Goal: Task Accomplishment & Management: Manage account settings

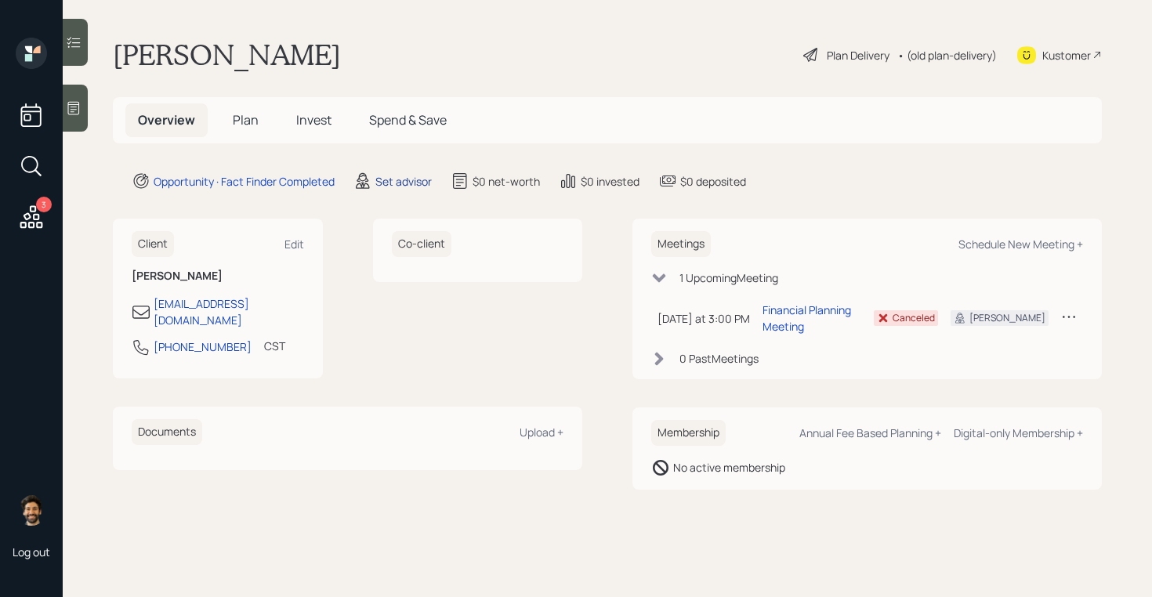
click at [404, 181] on div "Set advisor" at bounding box center [403, 181] width 56 height 16
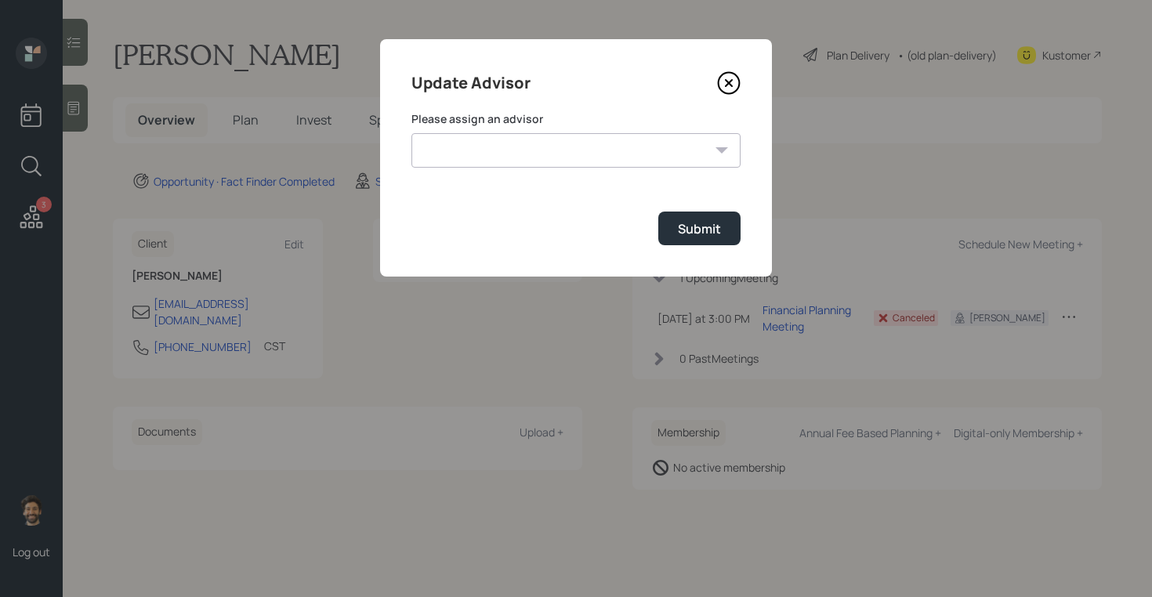
click at [497, 151] on select "James DiStasi Robby Grisanti Jonah Coleman Tyler End Treva Nostdahl Eric Schwar…" at bounding box center [575, 150] width 329 height 34
select select "f14b762f-c7c2-4b89-9227-8fa891345eea"
click at [411, 133] on select "James DiStasi Robby Grisanti Jonah Coleman Tyler End Treva Nostdahl Eric Schwar…" at bounding box center [575, 150] width 329 height 34
click at [689, 222] on div "Submit" at bounding box center [699, 228] width 43 height 17
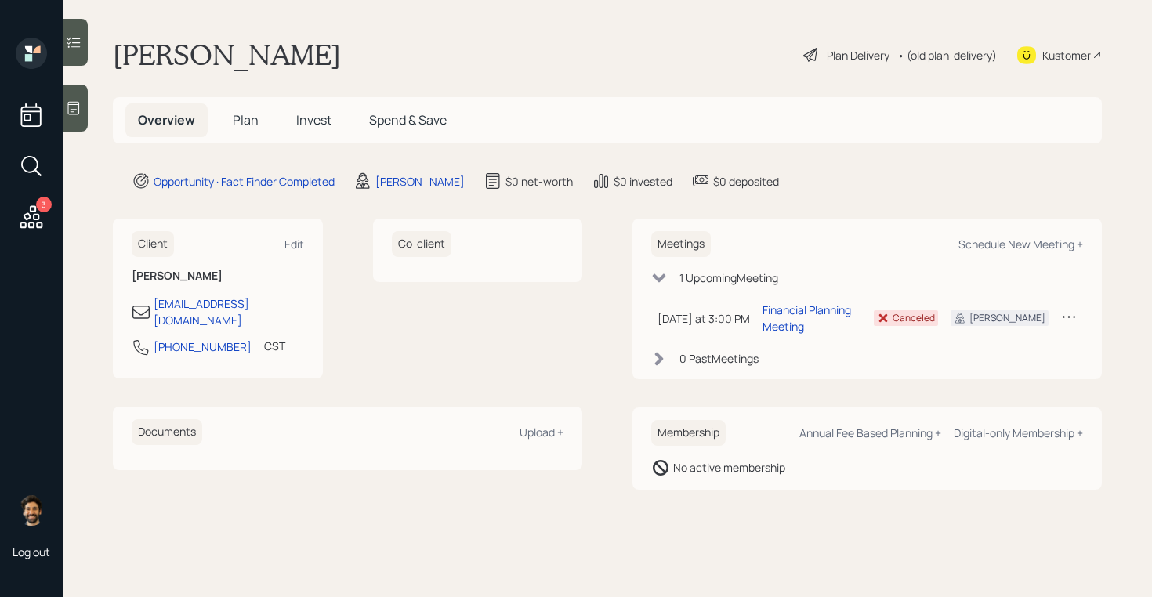
click at [253, 120] on span "Plan" at bounding box center [246, 119] width 26 height 17
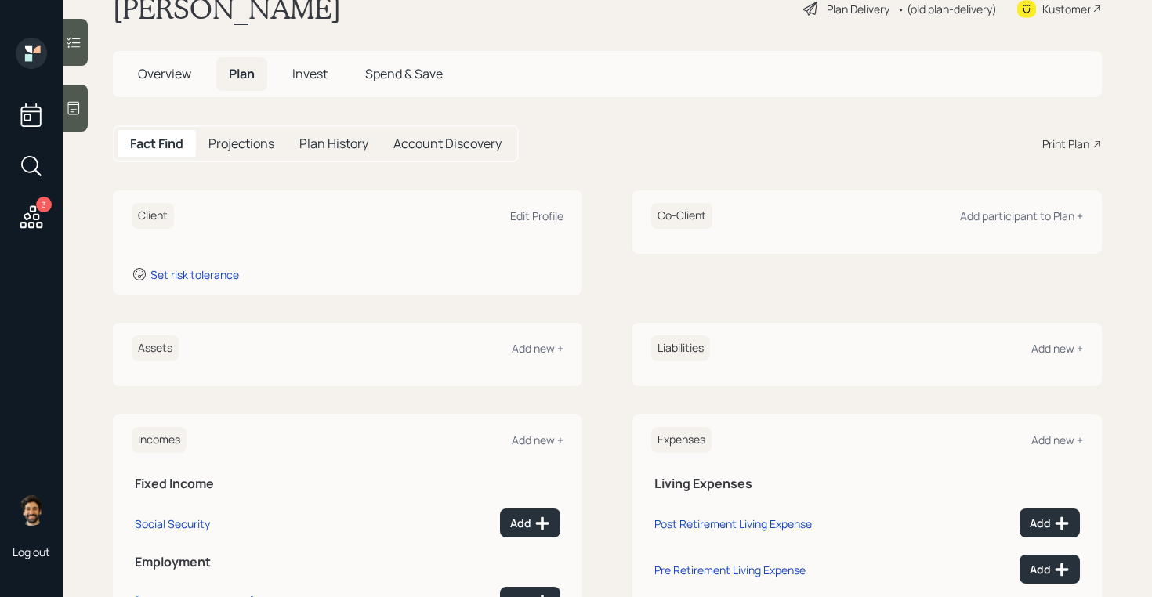
scroll to position [118, 0]
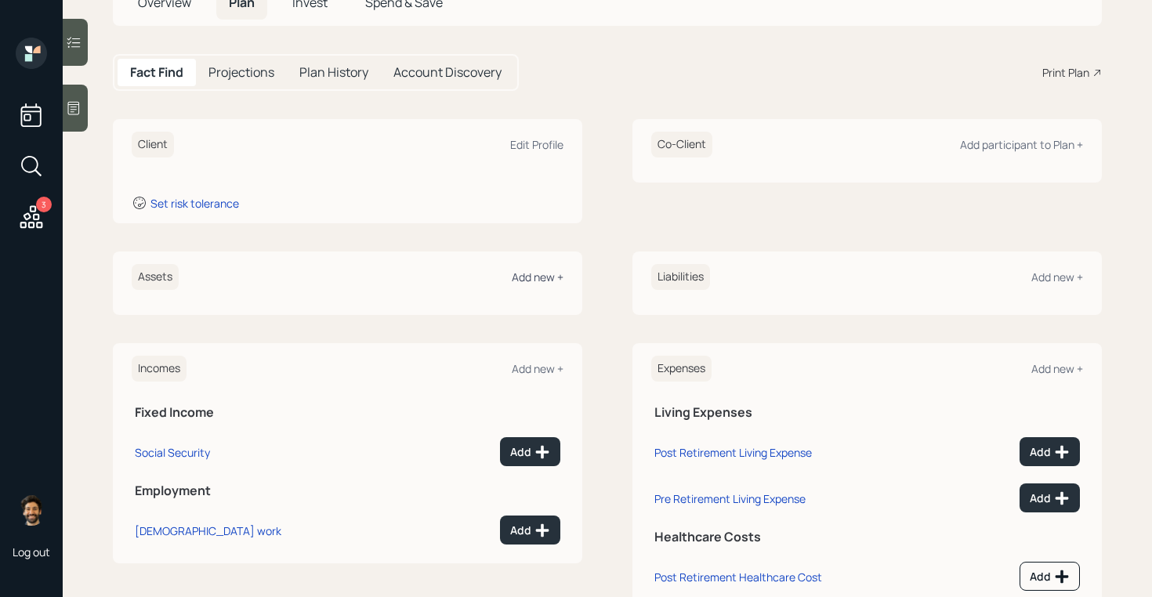
click at [532, 275] on div "Add new +" at bounding box center [538, 277] width 52 height 15
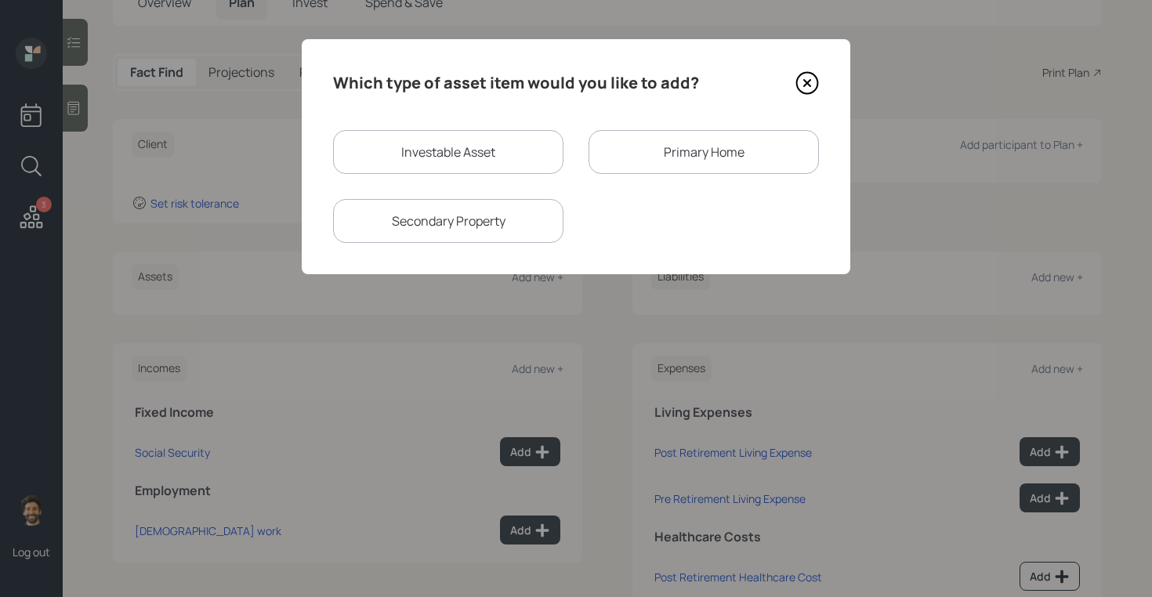
click at [476, 145] on div "Investable Asset" at bounding box center [448, 152] width 230 height 44
select select "taxable"
select select "balanced"
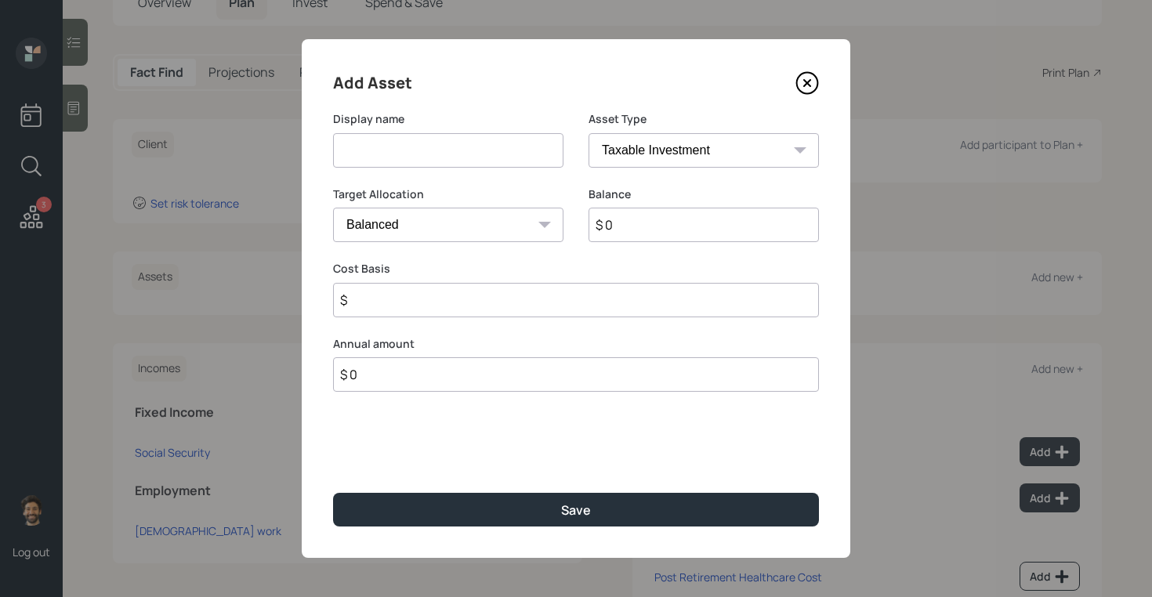
click at [474, 149] on input at bounding box center [448, 150] width 230 height 34
click at [635, 223] on input "$ 0" at bounding box center [704, 225] width 230 height 34
click at [471, 150] on input at bounding box center [448, 150] width 230 height 34
click at [813, 78] on icon at bounding box center [807, 83] width 24 height 24
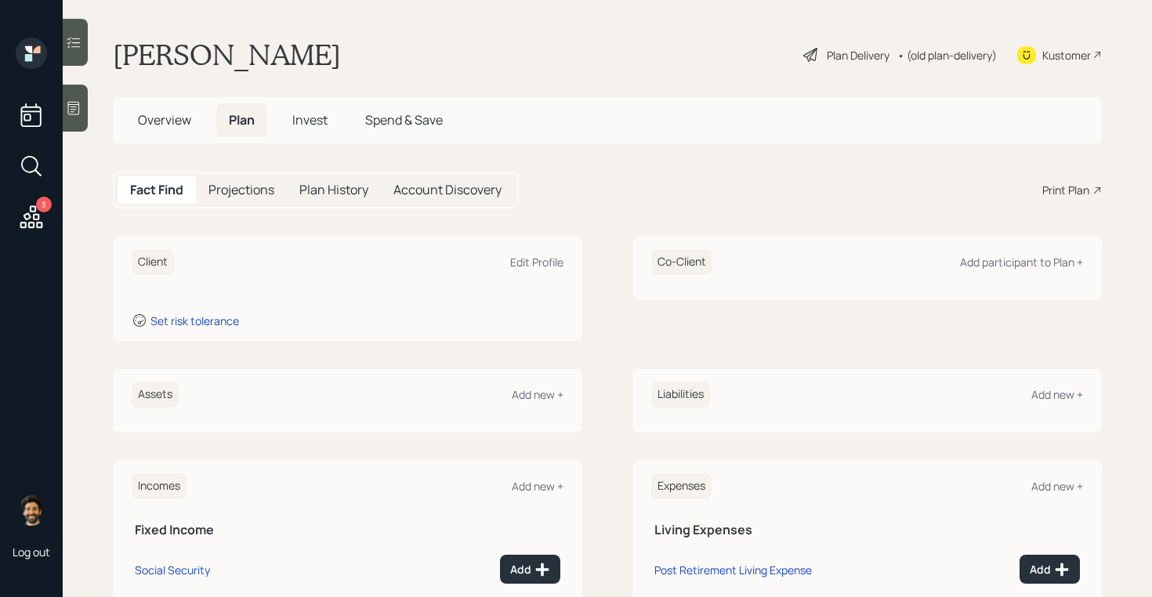
click at [160, 127] on span "Overview" at bounding box center [164, 119] width 53 height 17
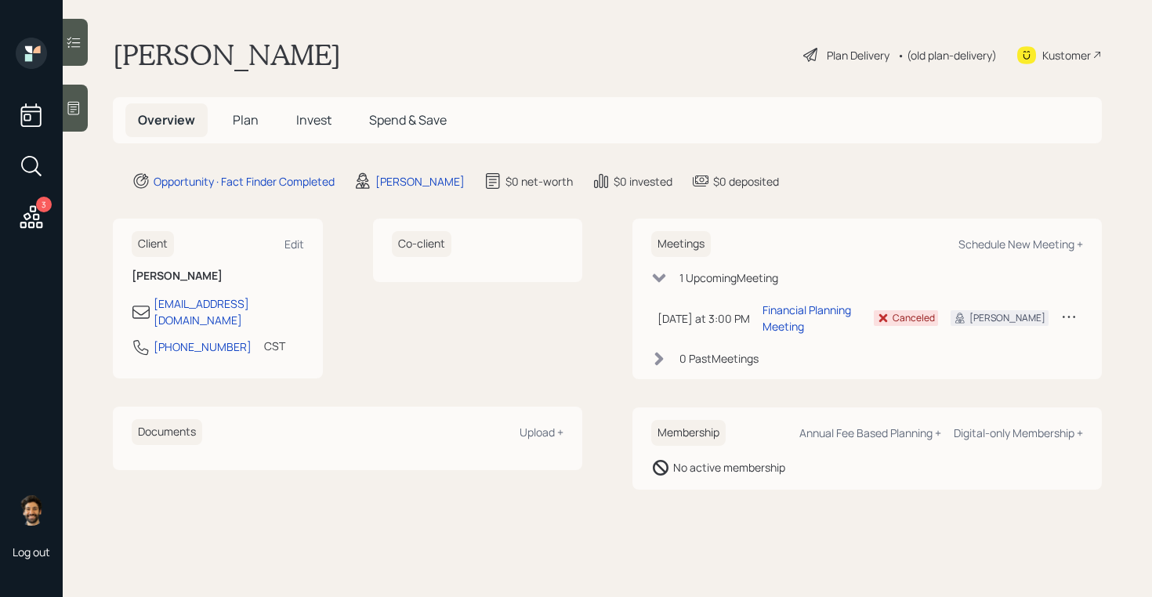
click at [240, 121] on span "Plan" at bounding box center [246, 119] width 26 height 17
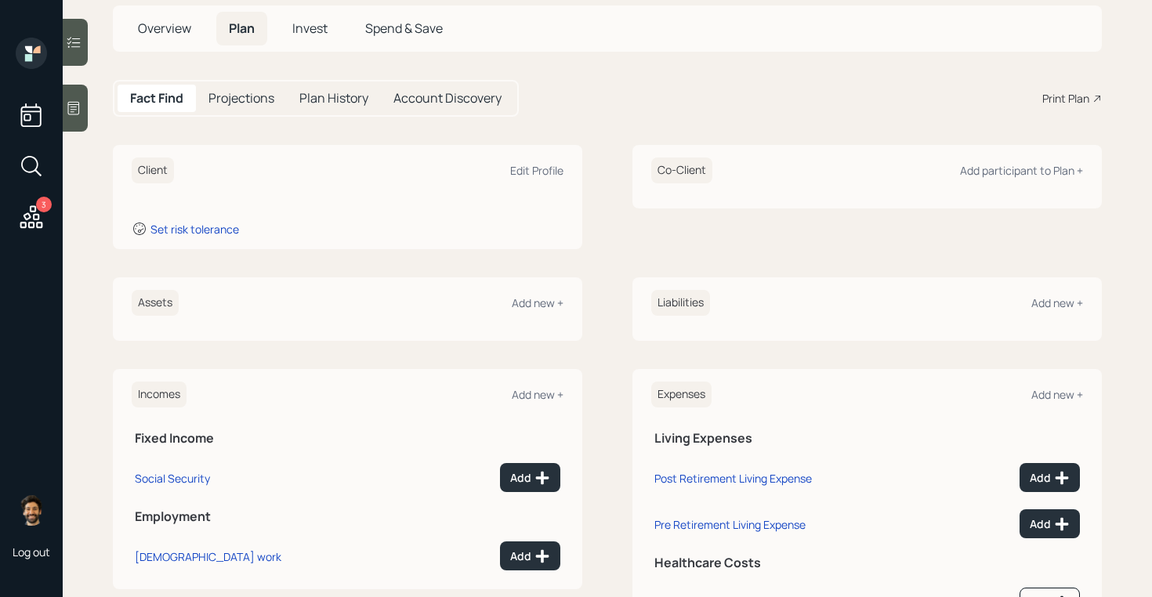
scroll to position [84, 0]
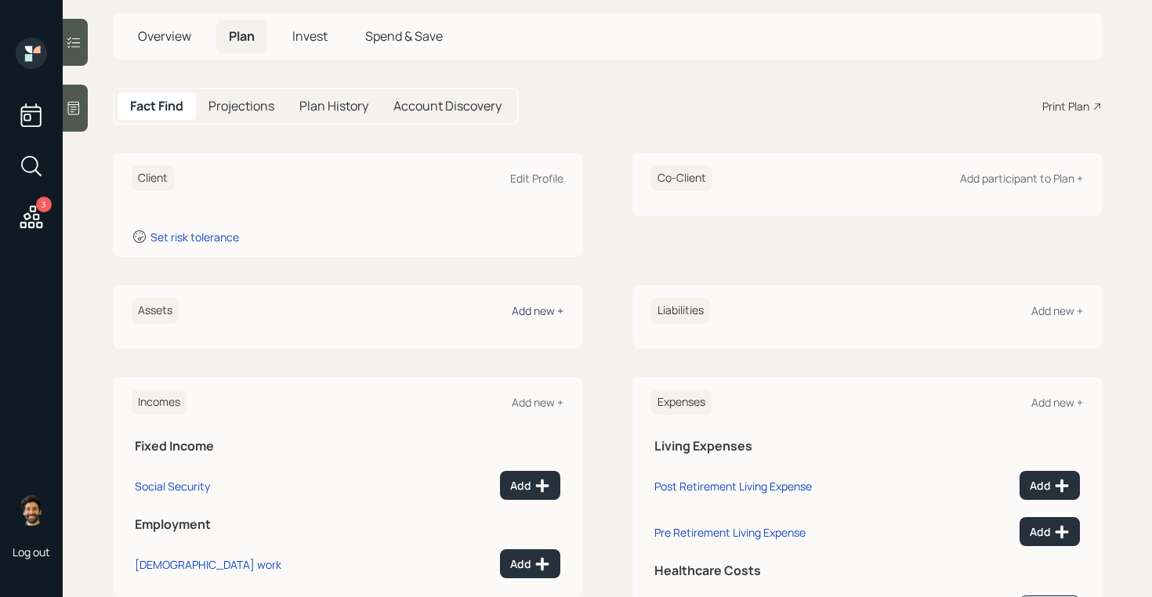
click at [537, 310] on div "Add new +" at bounding box center [538, 310] width 52 height 15
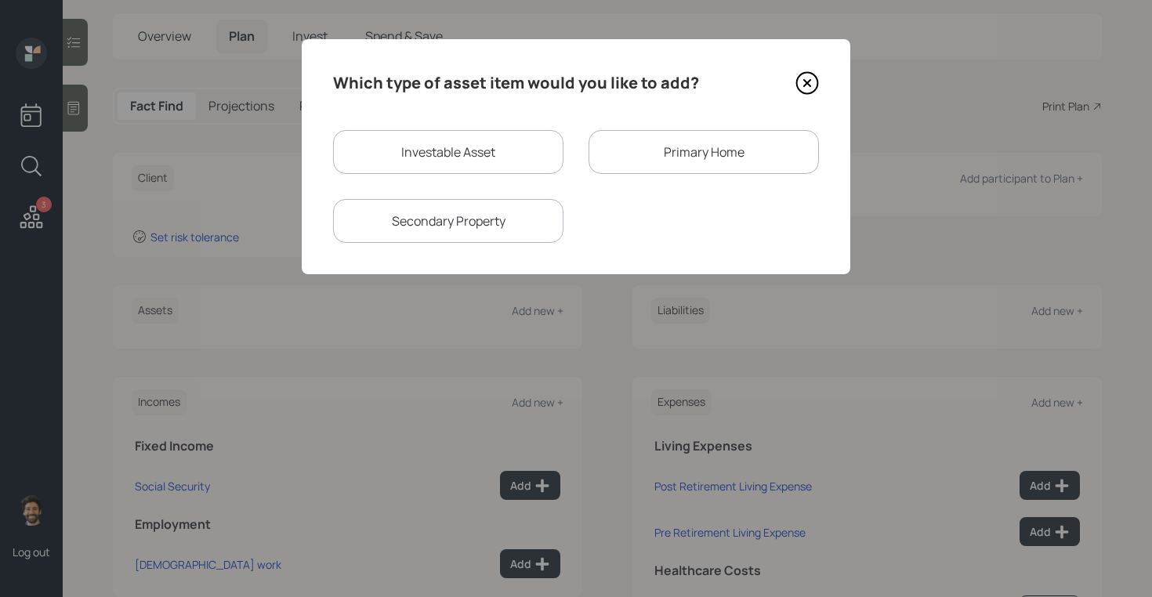
click at [458, 154] on div "Investable Asset" at bounding box center [448, 152] width 230 height 44
select select "taxable"
select select "balanced"
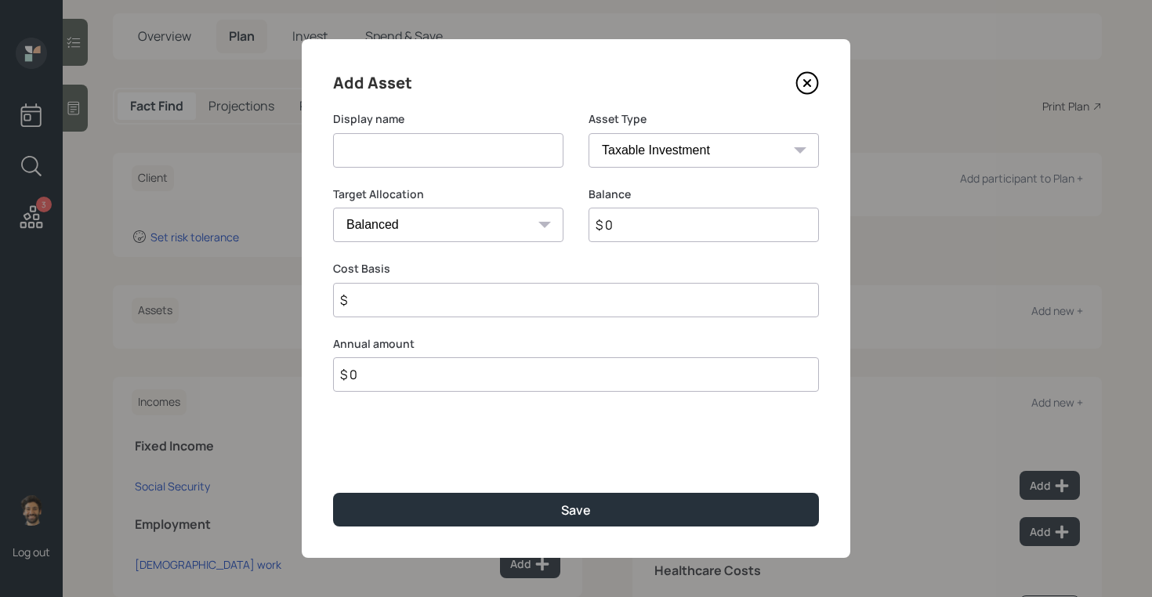
click at [493, 154] on input at bounding box center [448, 150] width 230 height 34
click at [624, 143] on select "SEP IRA IRA Roth IRA 401(k) Roth 401(k) 403(b) Roth 403(b) 457(b) Roth 457(b) H…" at bounding box center [704, 150] width 230 height 34
select select "emergency_fund"
click at [589, 133] on select "SEP IRA IRA Roth IRA 401(k) Roth 401(k) 403(b) Roth 403(b) 457(b) Roth 457(b) H…" at bounding box center [704, 150] width 230 height 34
click at [806, 84] on icon at bounding box center [807, 83] width 6 height 6
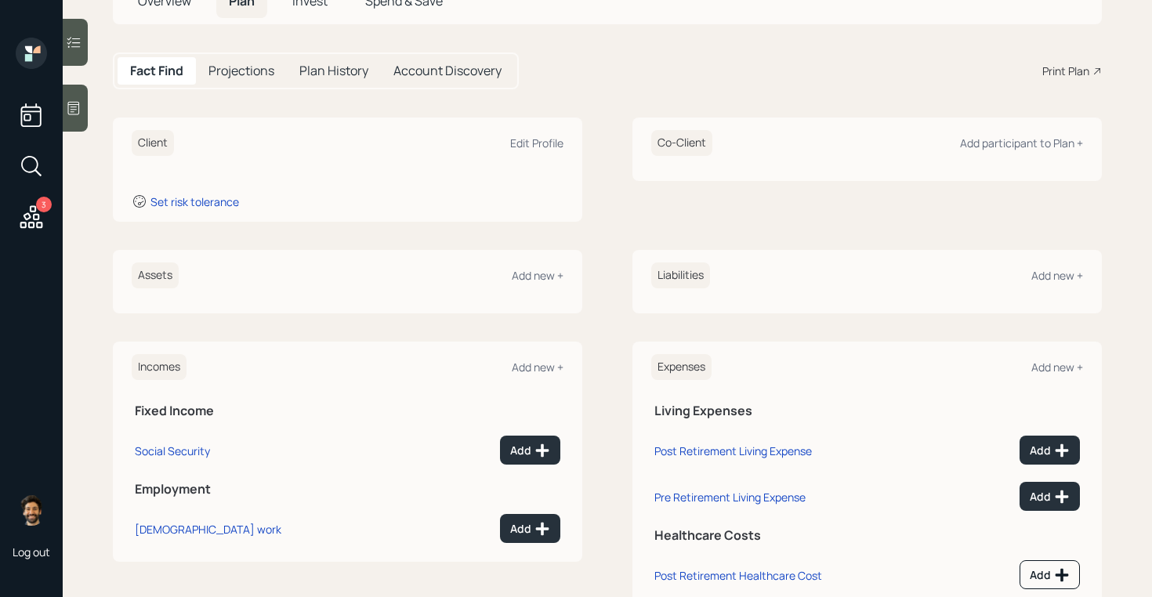
scroll to position [168, 0]
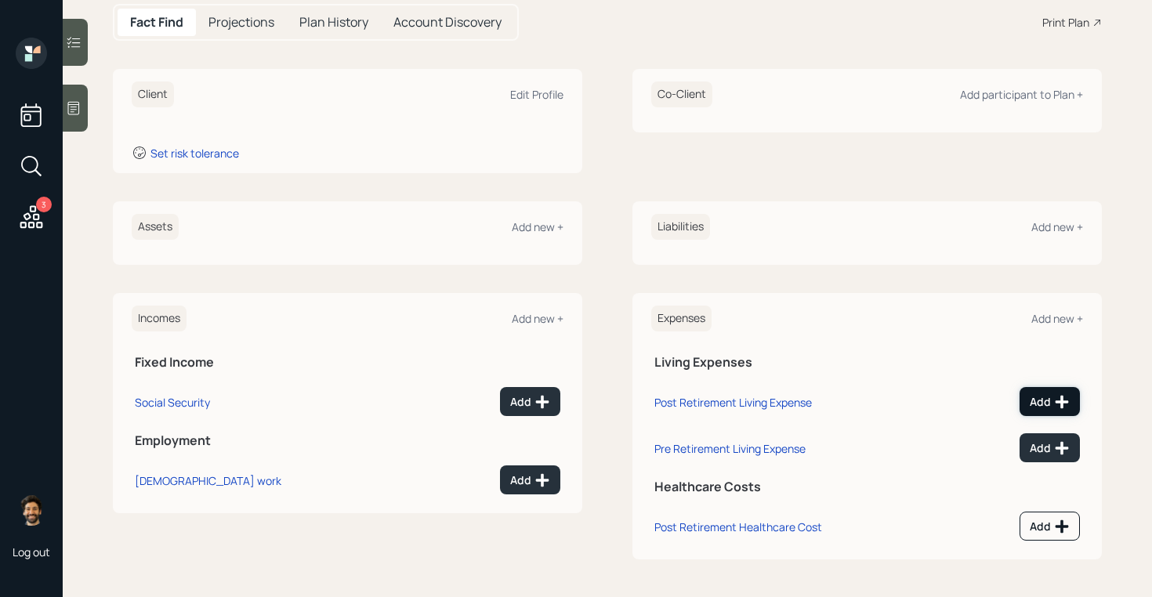
click at [1060, 400] on icon at bounding box center [1062, 401] width 13 height 13
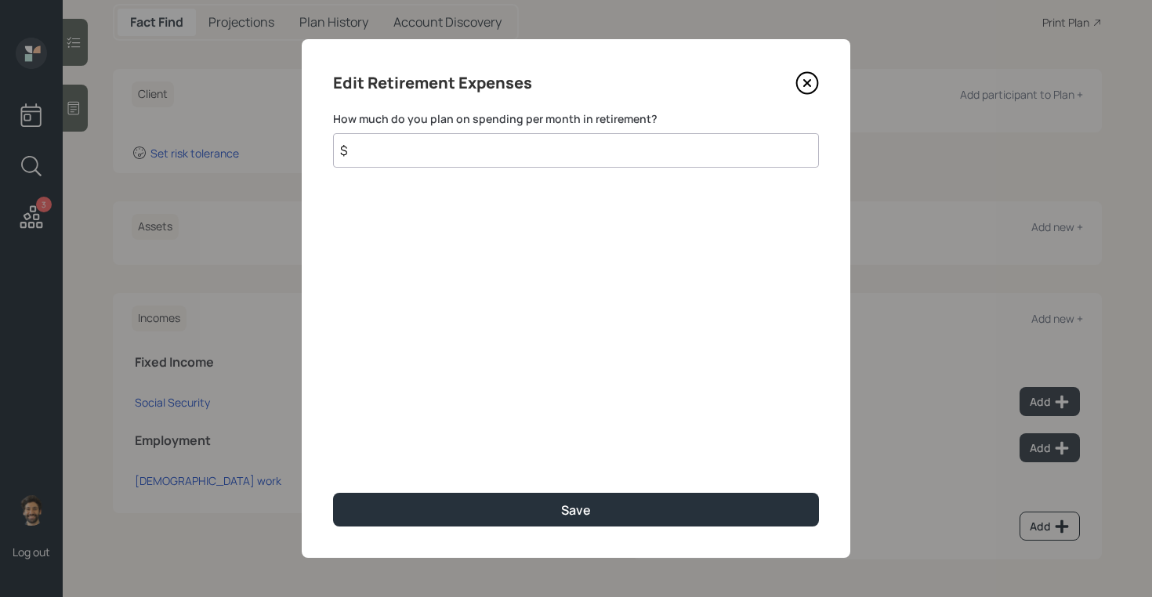
click at [415, 154] on input "$" at bounding box center [576, 150] width 486 height 34
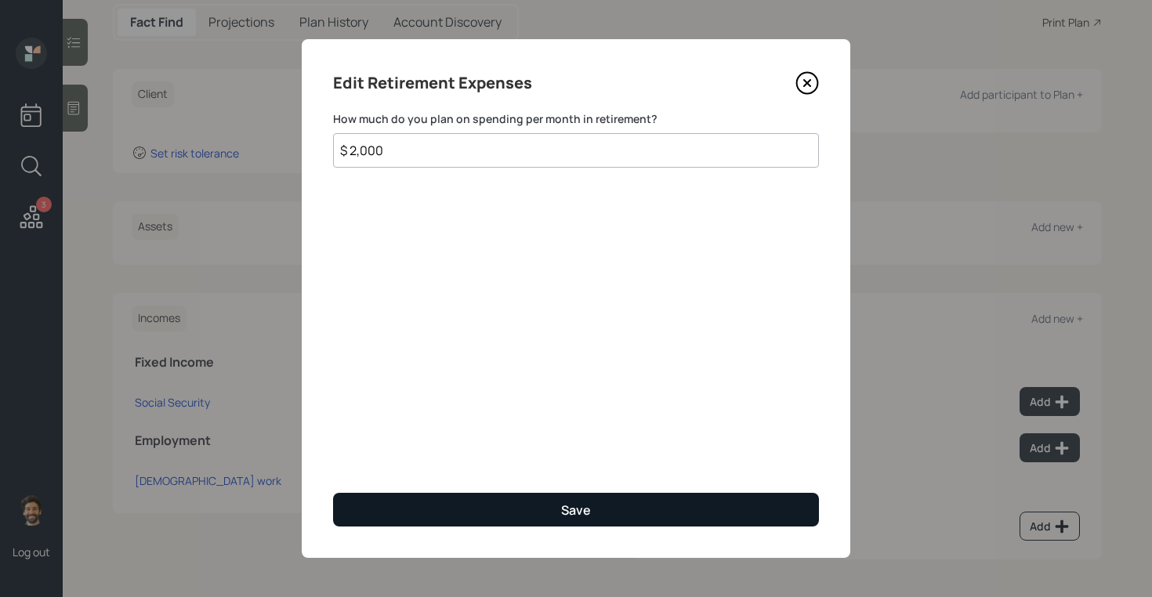
type input "$ 2,000"
click at [450, 509] on button "Save" at bounding box center [576, 510] width 486 height 34
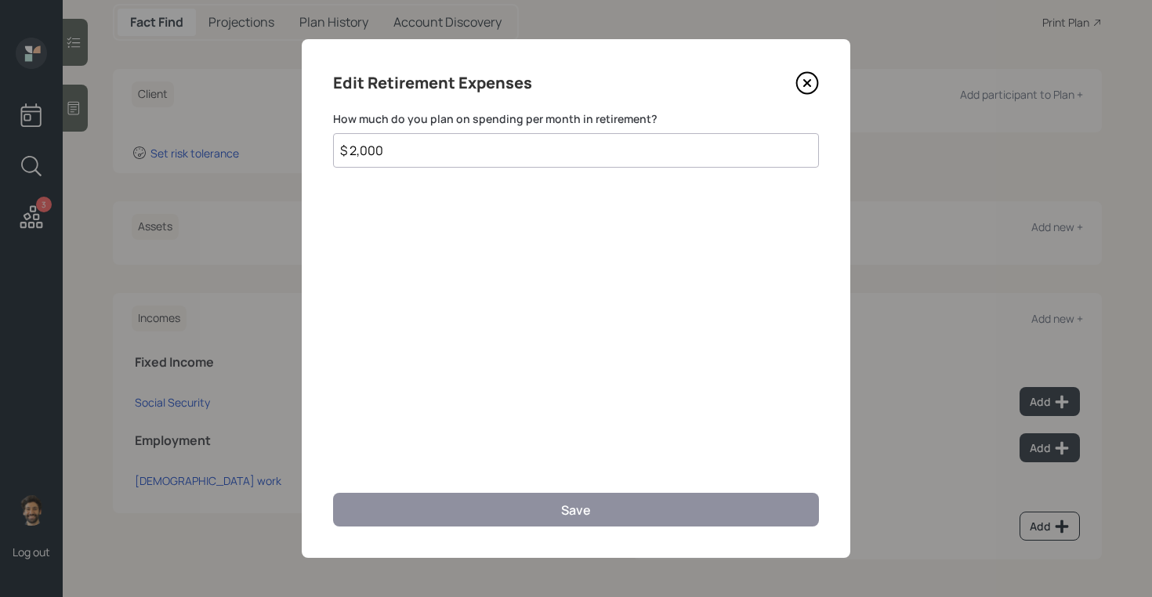
scroll to position [156, 0]
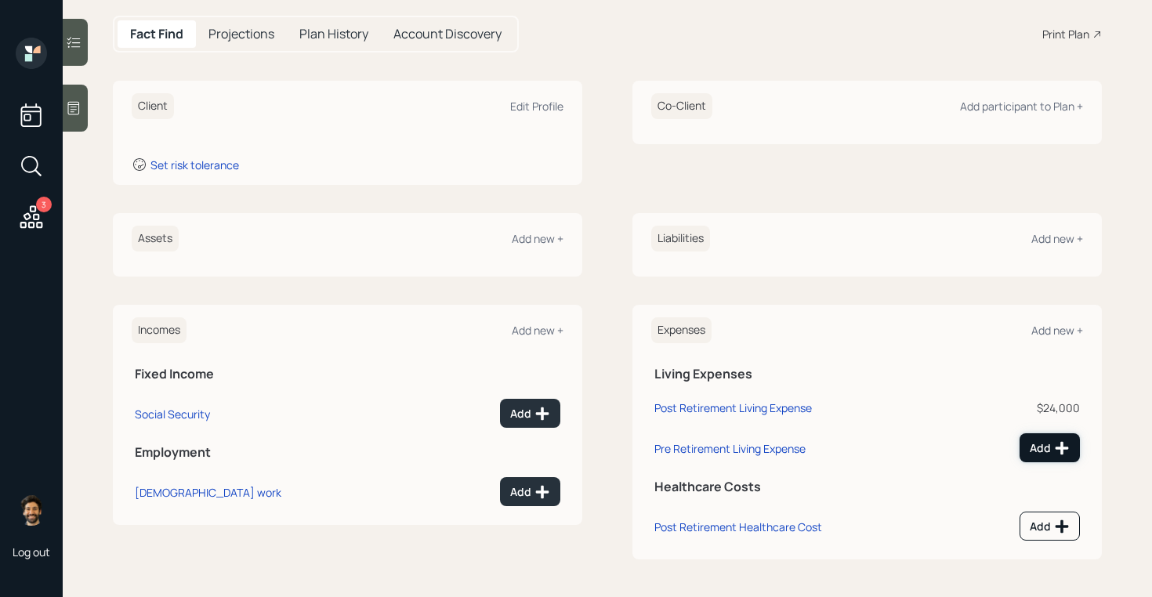
click at [1071, 443] on button "Add" at bounding box center [1050, 447] width 60 height 29
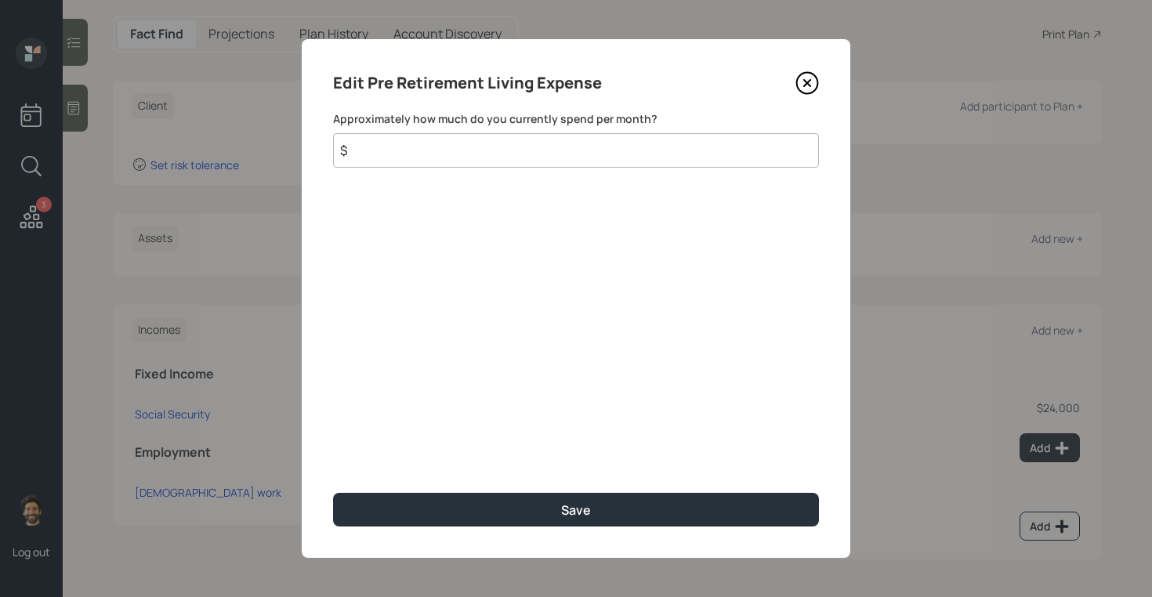
click at [534, 149] on input "$" at bounding box center [576, 150] width 486 height 34
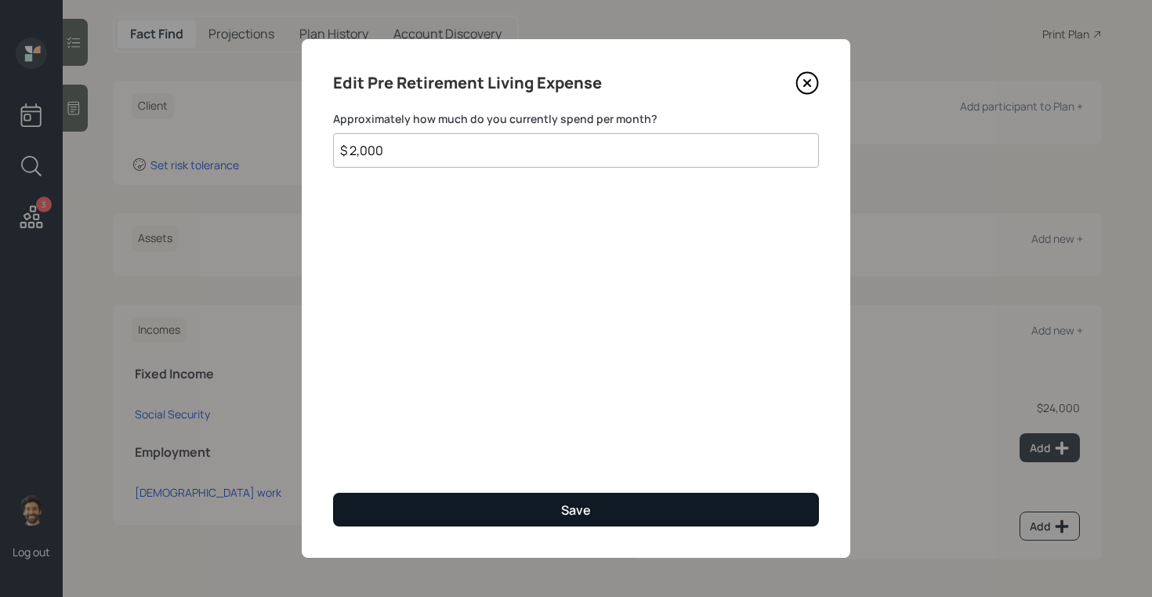
type input "$ 2,000"
click at [397, 510] on button "Save" at bounding box center [576, 510] width 486 height 34
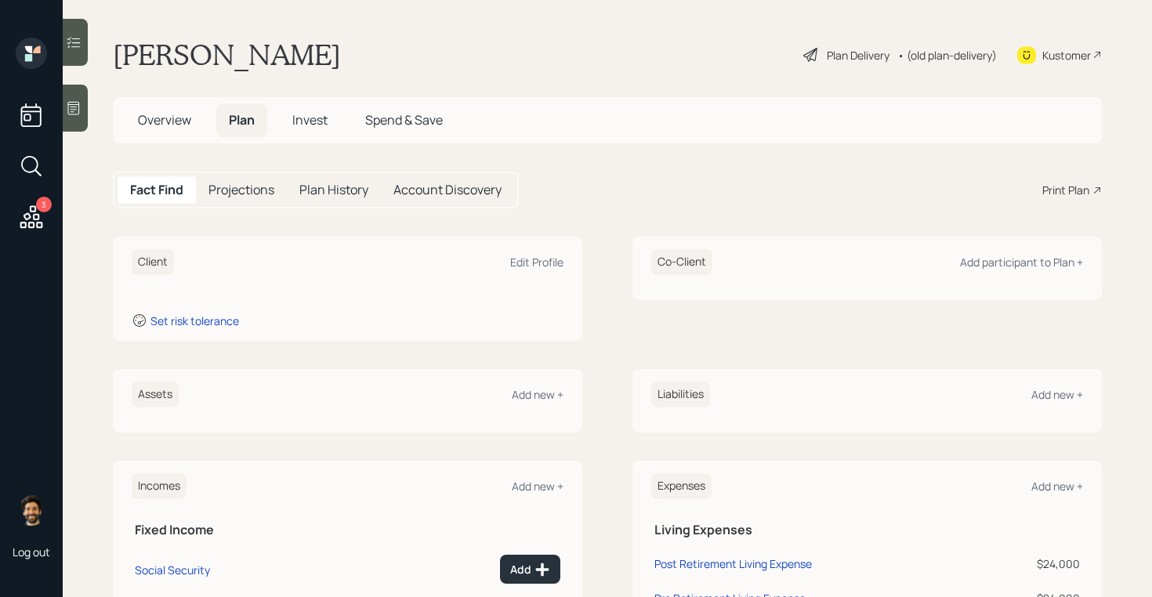
click at [247, 187] on h5 "Projections" at bounding box center [241, 190] width 66 height 15
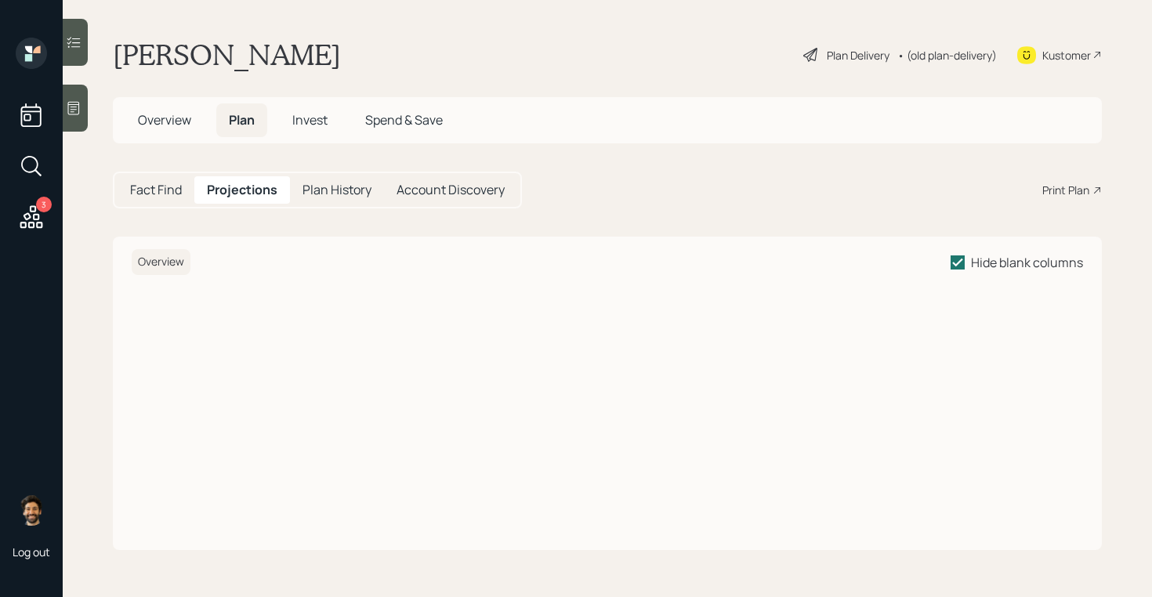
click at [163, 192] on h5 "Fact Find" at bounding box center [156, 190] width 52 height 15
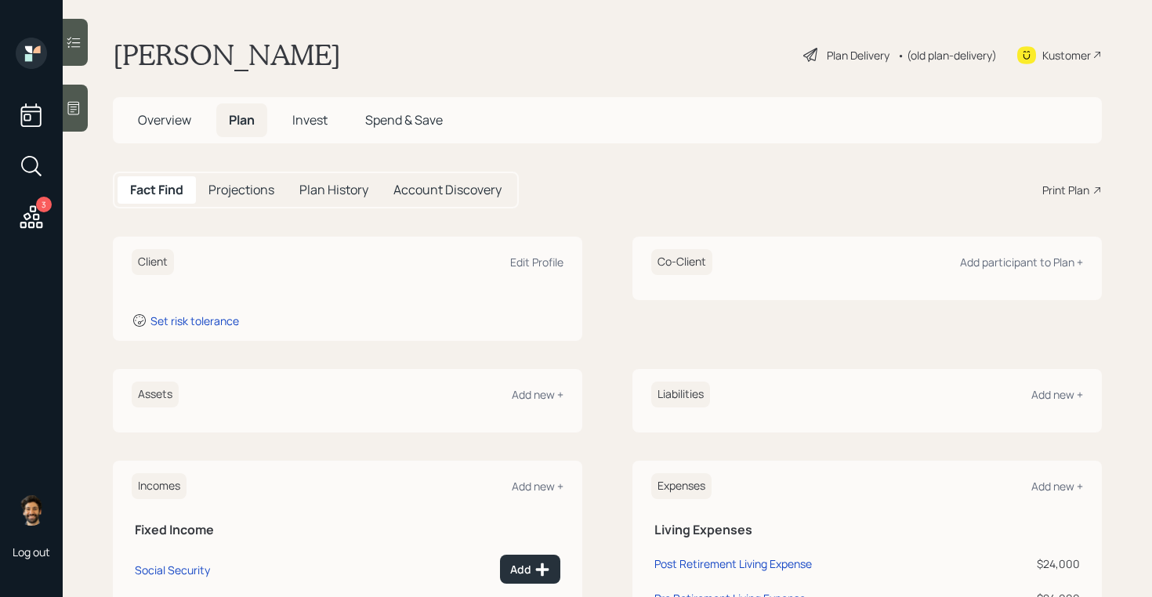
scroll to position [144, 0]
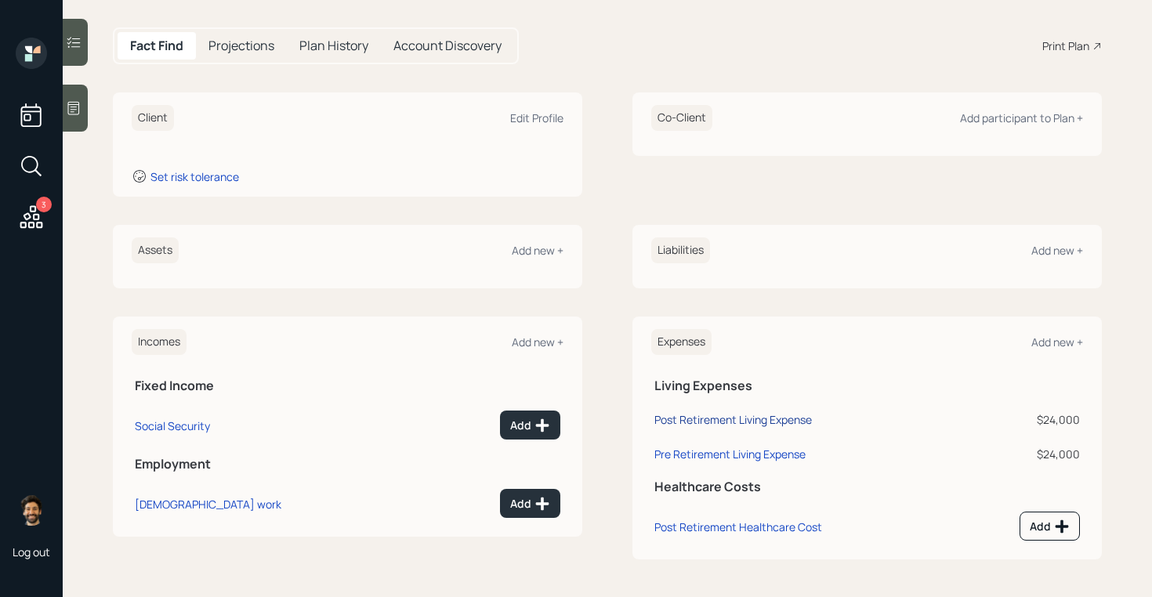
click at [771, 422] on div "Post Retirement Living Expense" at bounding box center [733, 419] width 158 height 15
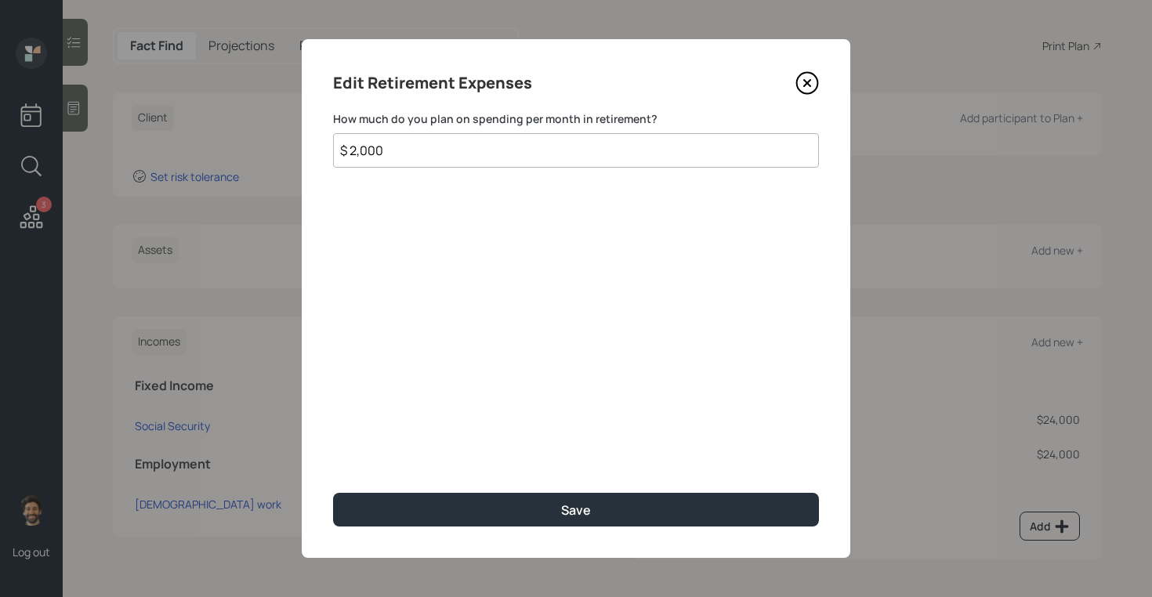
click at [395, 147] on input "$ 2,000" at bounding box center [576, 150] width 486 height 34
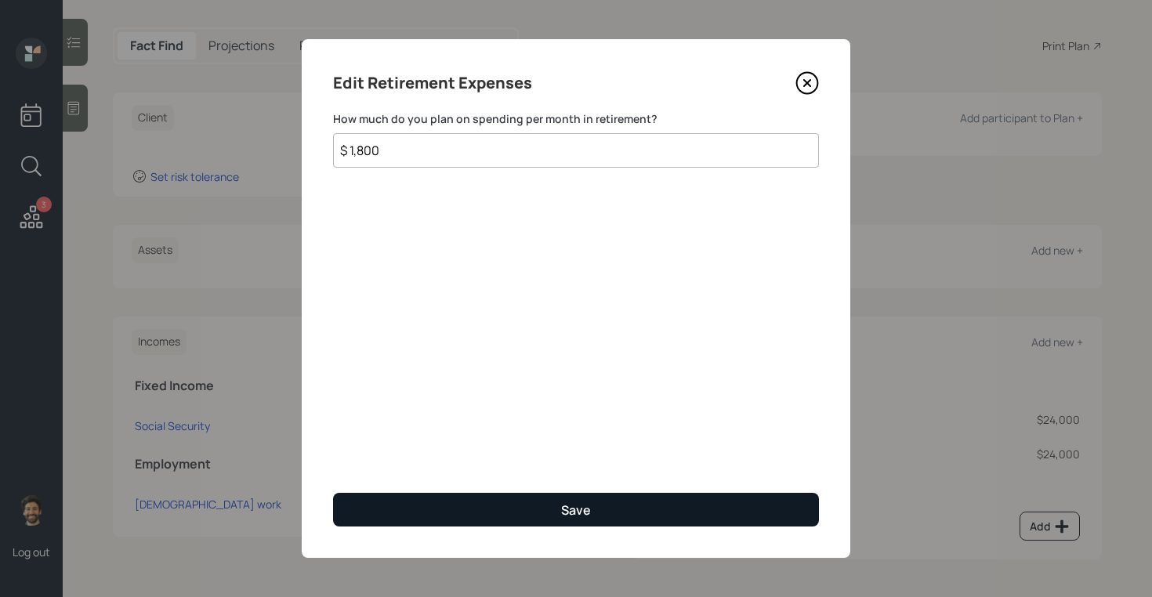
type input "$ 1,800"
click at [465, 515] on button "Save" at bounding box center [576, 510] width 486 height 34
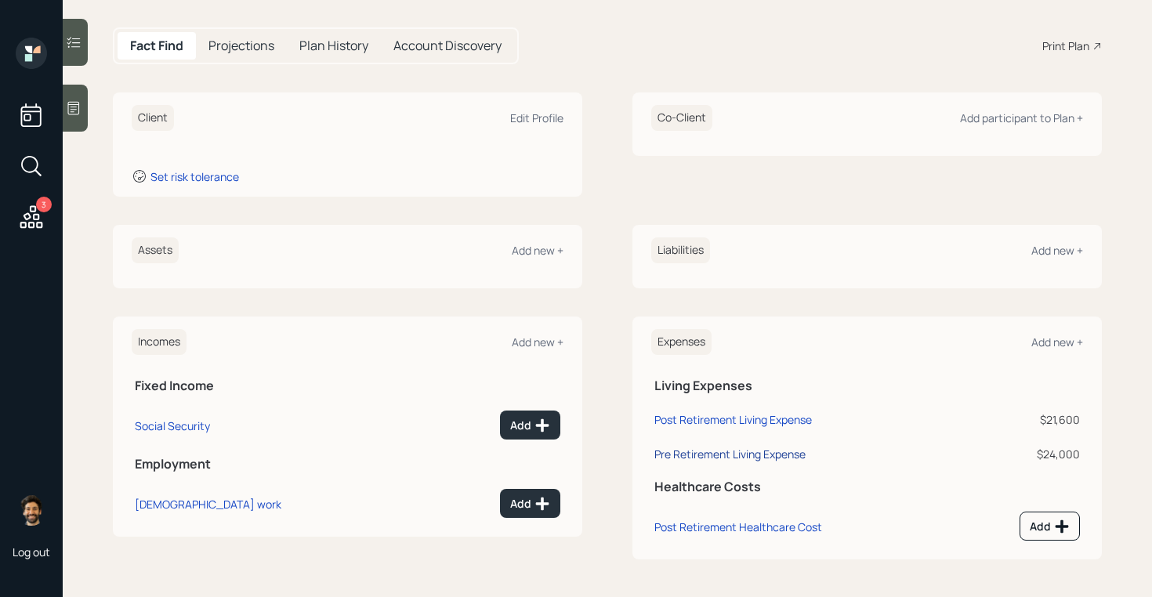
click at [765, 455] on div "Pre Retirement Living Expense" at bounding box center [729, 454] width 151 height 15
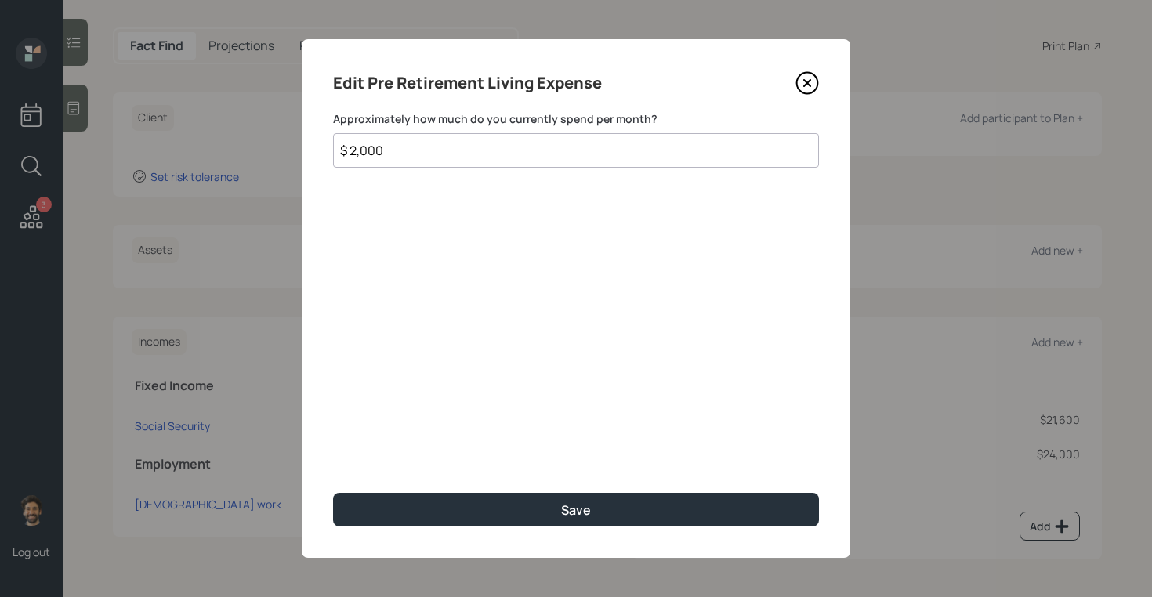
click at [427, 154] on input "$ 2,000" at bounding box center [576, 150] width 486 height 34
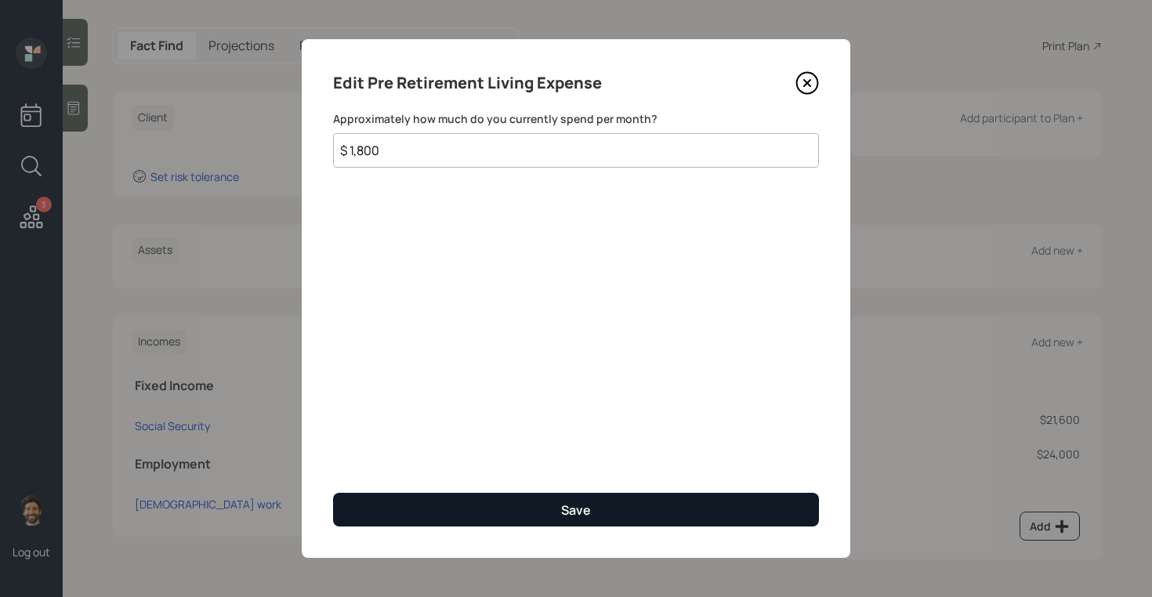
type input "$ 1,800"
click at [380, 496] on button "Save" at bounding box center [576, 510] width 486 height 34
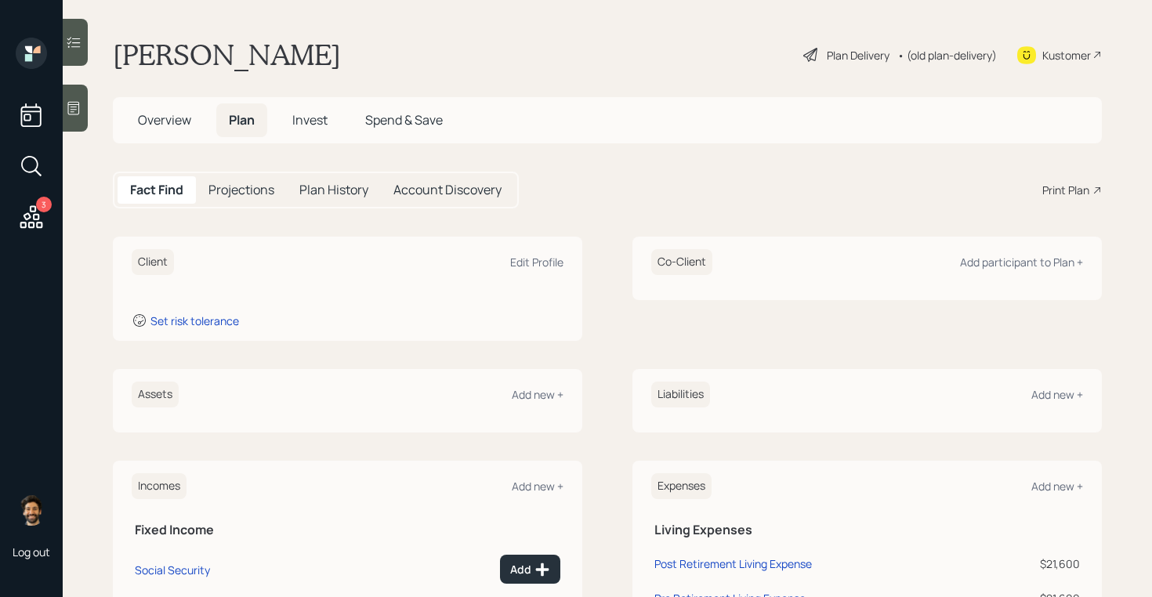
click at [938, 44] on div "Plan Delivery • (old plan-delivery)" at bounding box center [900, 55] width 197 height 34
click at [940, 58] on div "• (old plan-delivery)" at bounding box center [947, 55] width 100 height 16
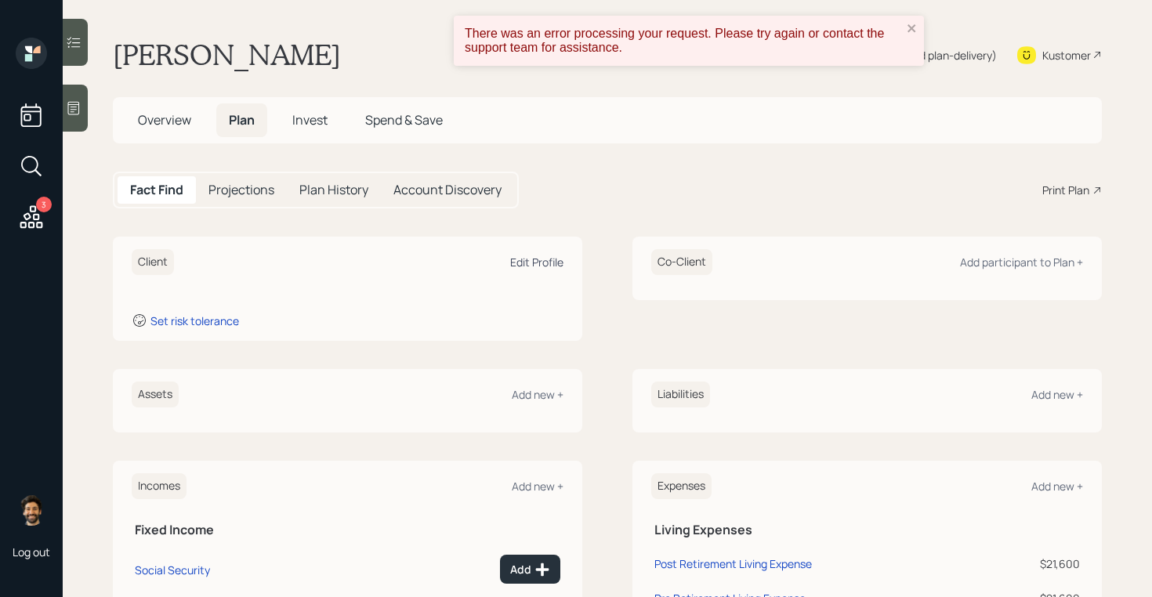
click at [551, 263] on div "Edit Profile" at bounding box center [536, 262] width 53 height 15
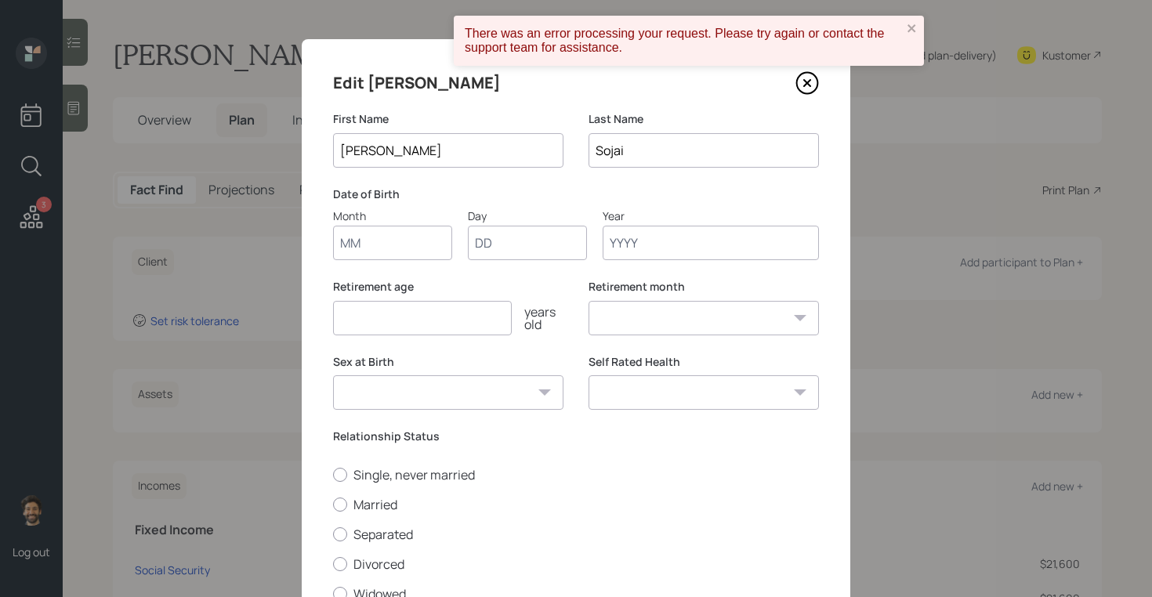
click at [374, 250] on input "Month" at bounding box center [392, 243] width 119 height 34
type input "08"
type input "05"
type input "1955"
select select "8"
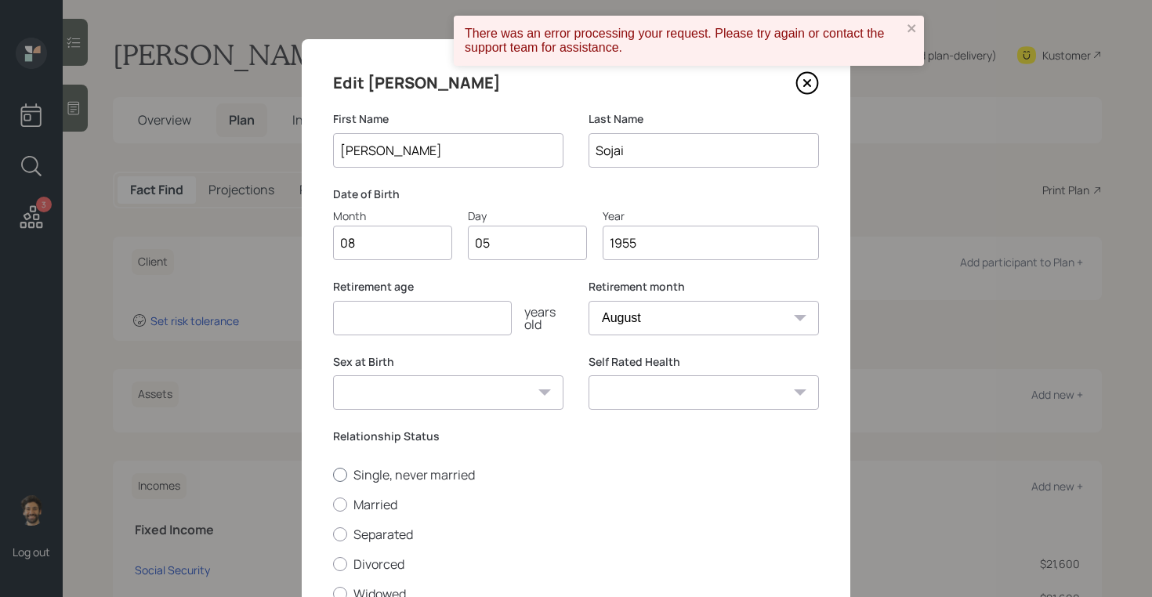
type input "1955"
click at [361, 476] on label "Single, never married" at bounding box center [576, 474] width 486 height 17
click at [333, 475] on input "Single, never married" at bounding box center [332, 474] width 1 height 1
radio input "true"
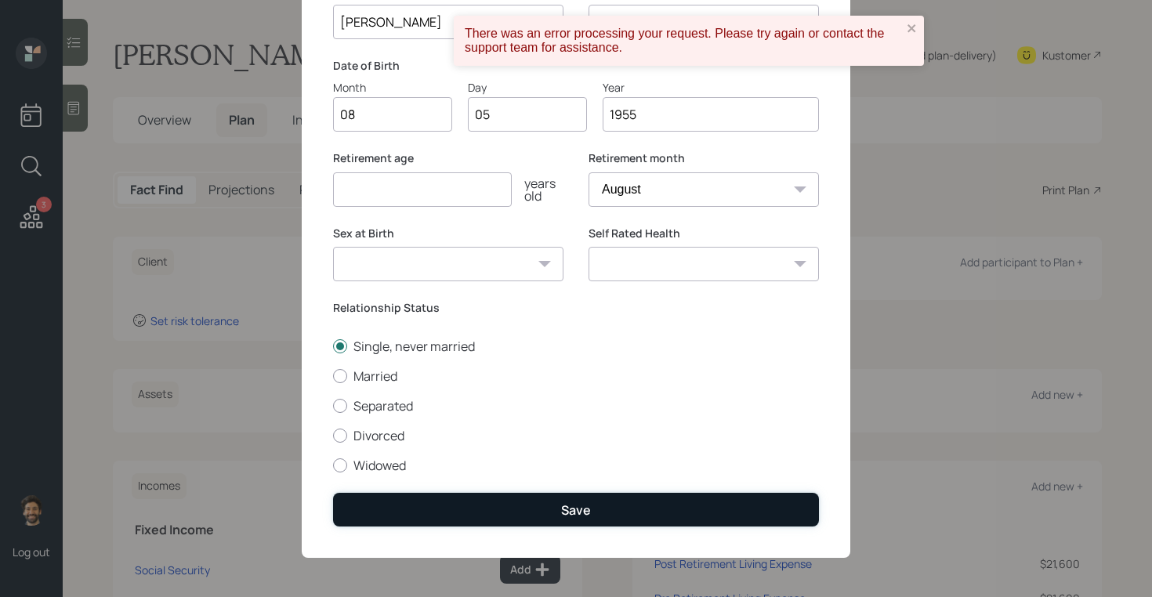
click at [383, 525] on button "Save" at bounding box center [576, 510] width 486 height 34
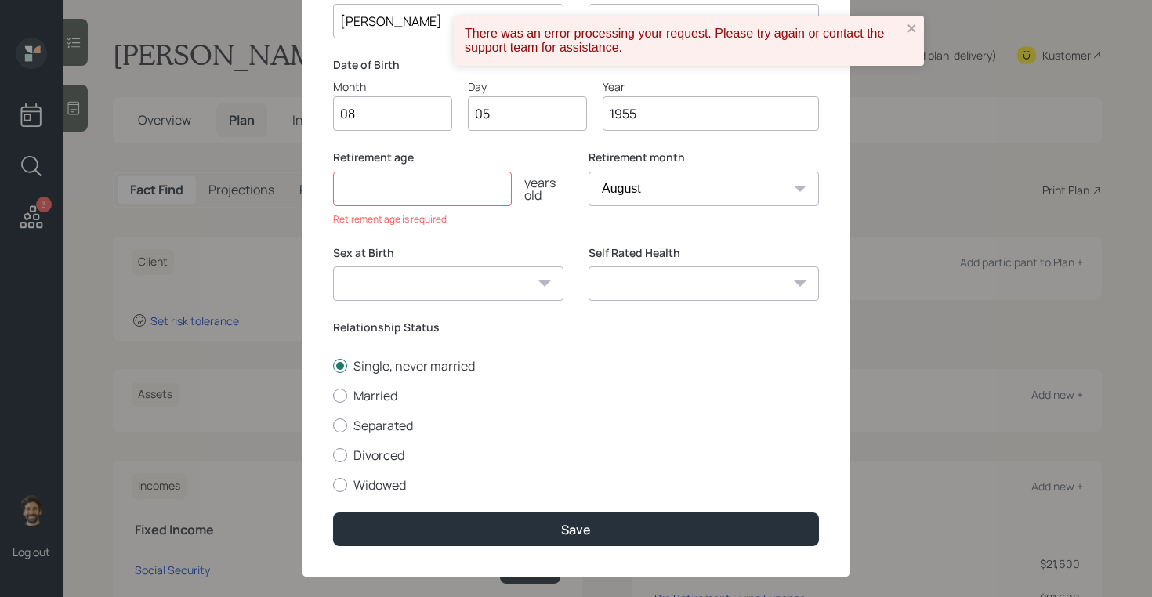
click at [405, 187] on input "number" at bounding box center [422, 189] width 179 height 34
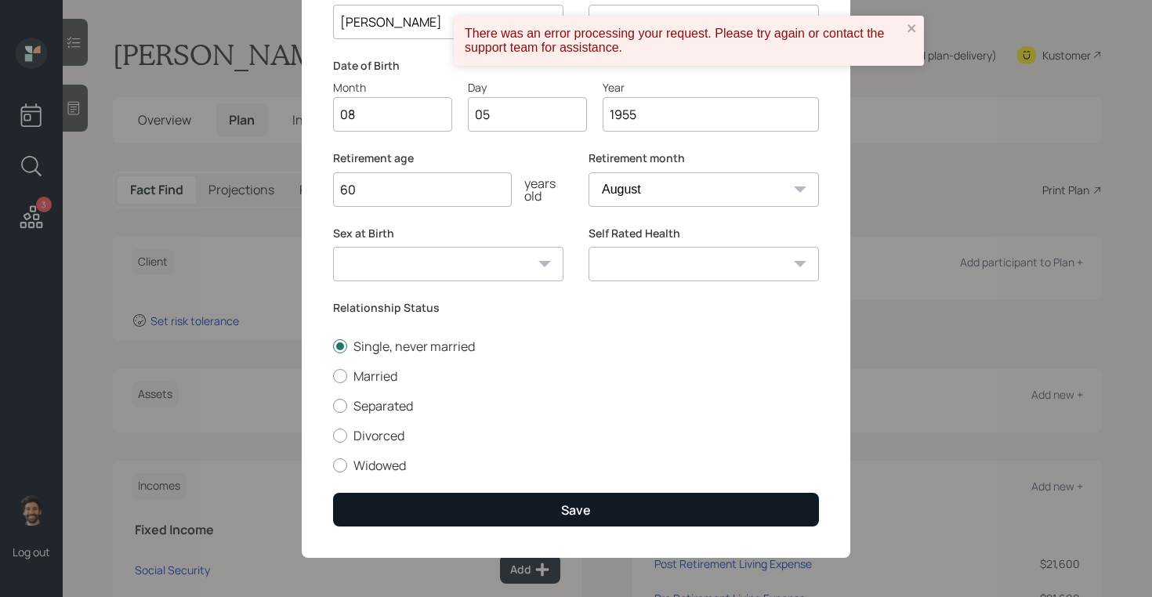
type input "60"
click at [367, 520] on button "Save" at bounding box center [576, 510] width 486 height 34
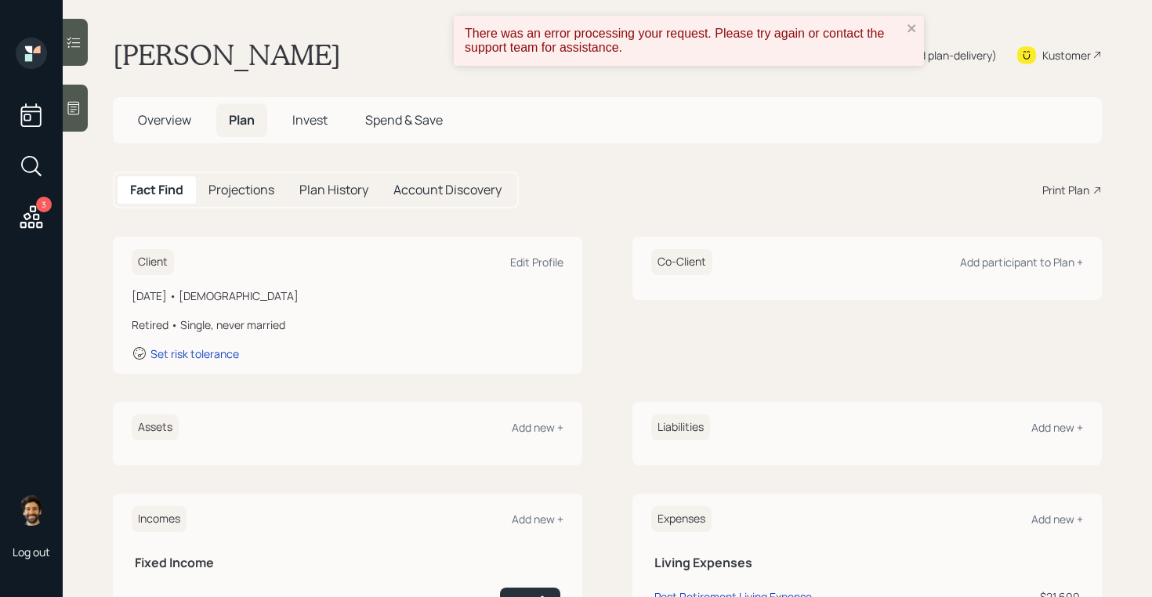
click at [235, 197] on h5 "Projections" at bounding box center [241, 190] width 66 height 15
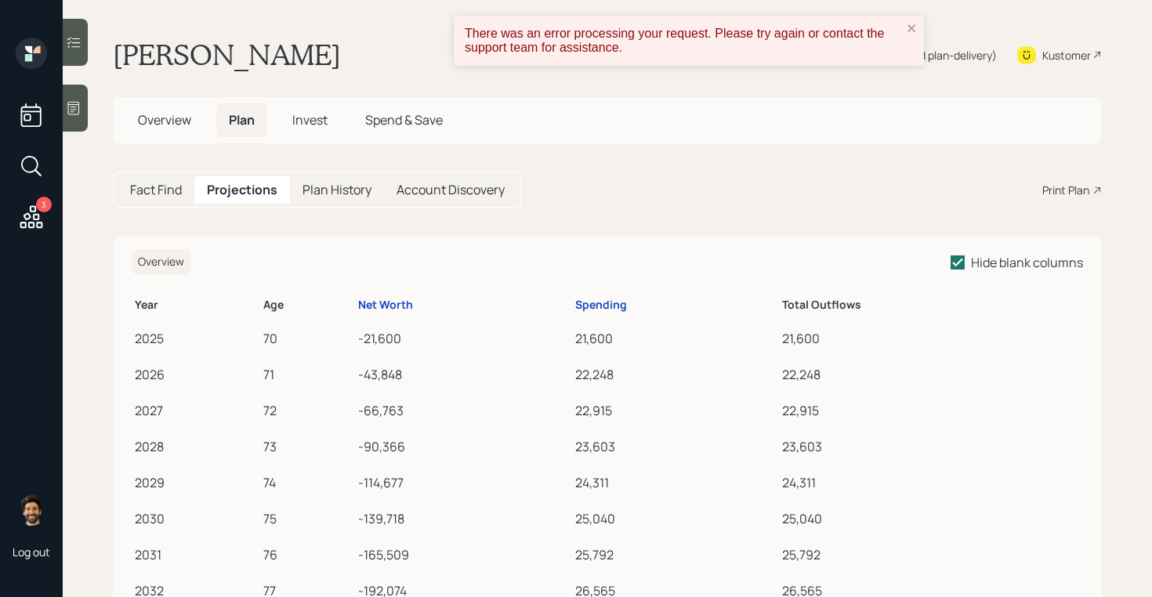
click at [165, 191] on h5 "Fact Find" at bounding box center [156, 190] width 52 height 15
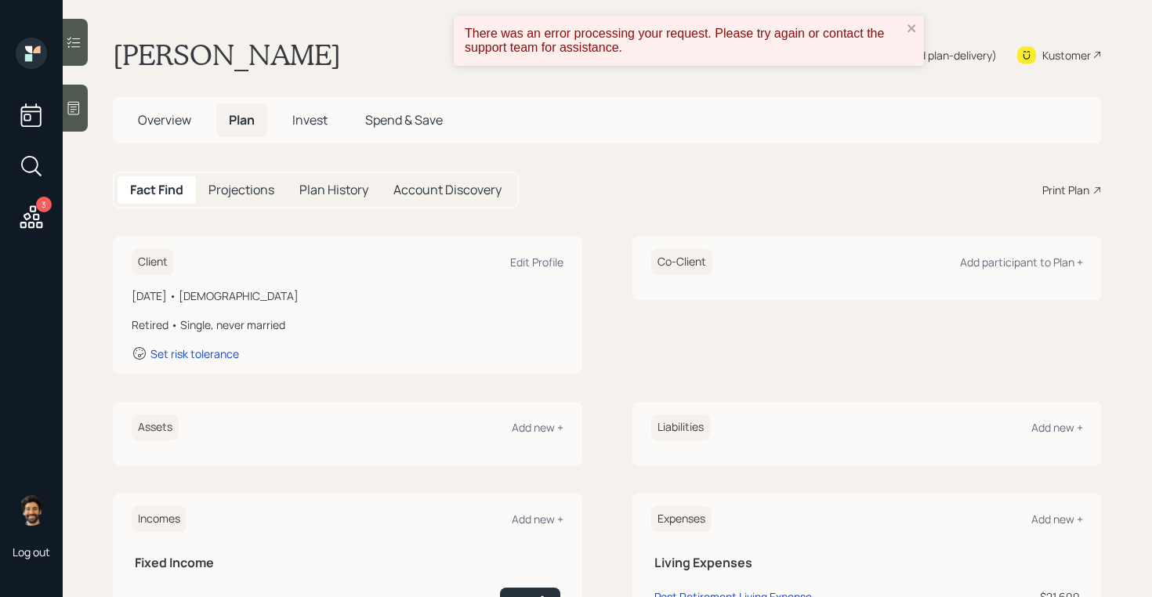
scroll to position [177, 0]
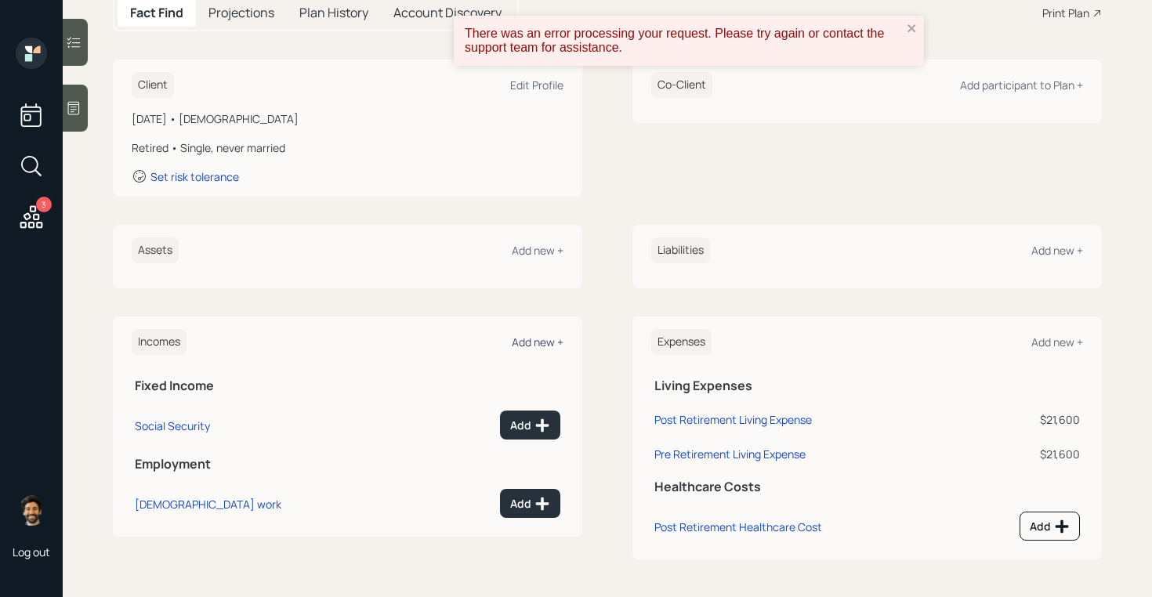
click at [539, 339] on div "Add new +" at bounding box center [538, 342] width 52 height 15
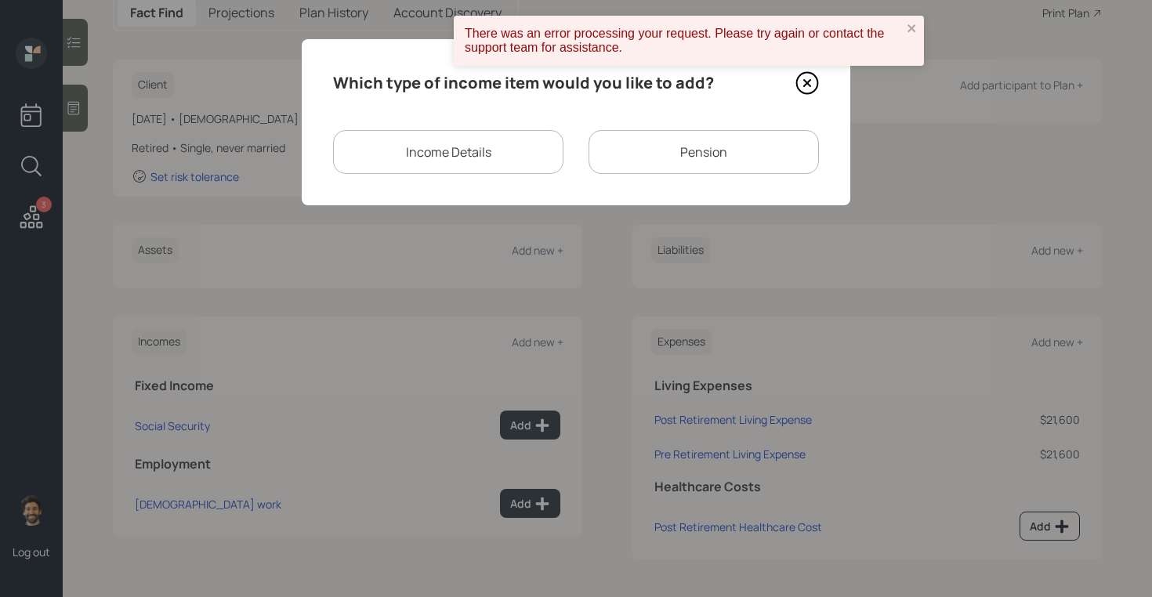
click at [402, 145] on div "Income Details" at bounding box center [448, 152] width 230 height 44
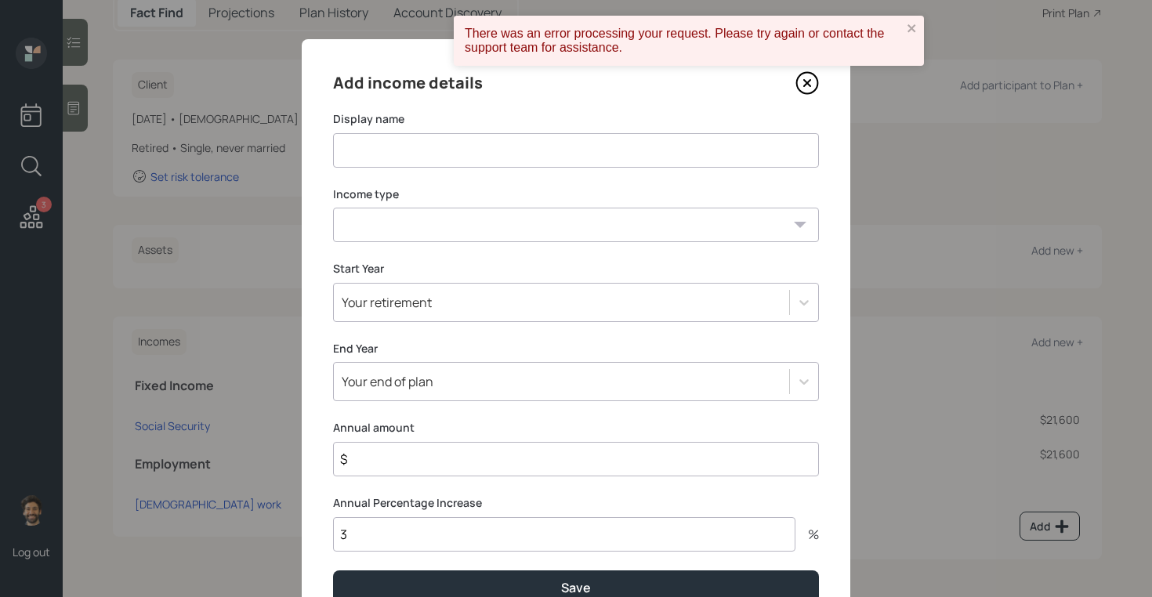
click at [404, 154] on input at bounding box center [576, 150] width 486 height 34
type input "Income"
click at [358, 234] on select "Full-time work Part-time work Self employment Other" at bounding box center [576, 225] width 486 height 34
select select "other"
click at [333, 208] on select "Full-time work Part-time work Self employment Other" at bounding box center [576, 225] width 486 height 34
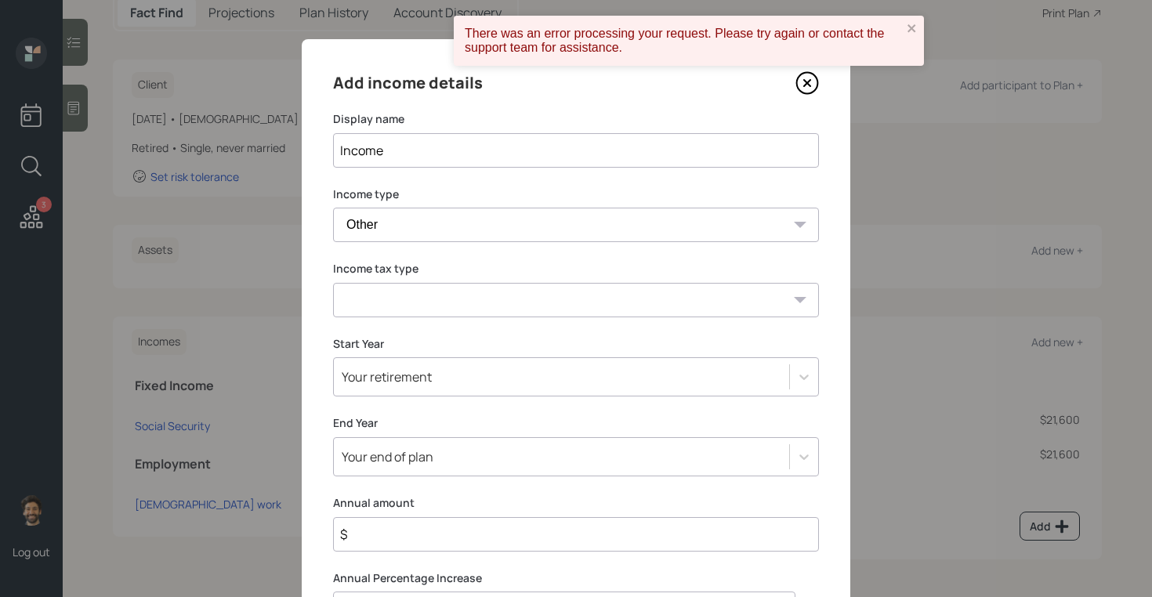
click at [383, 304] on select "Tax-free Earned Self Employment Alimony Royalties Pension / Annuity Interest Di…" at bounding box center [576, 300] width 486 height 34
click at [333, 283] on select "Tax-free Earned Self Employment Alimony Royalties Pension / Annuity Interest Di…" at bounding box center [576, 300] width 486 height 34
click at [379, 298] on select "Tax-free Earned Self Employment Alimony Royalties Pension / Annuity Interest Di…" at bounding box center [576, 300] width 486 height 34
select select "tax_free"
click at [333, 283] on select "Tax-free Earned Self Employment Alimony Royalties Pension / Annuity Interest Di…" at bounding box center [576, 300] width 486 height 34
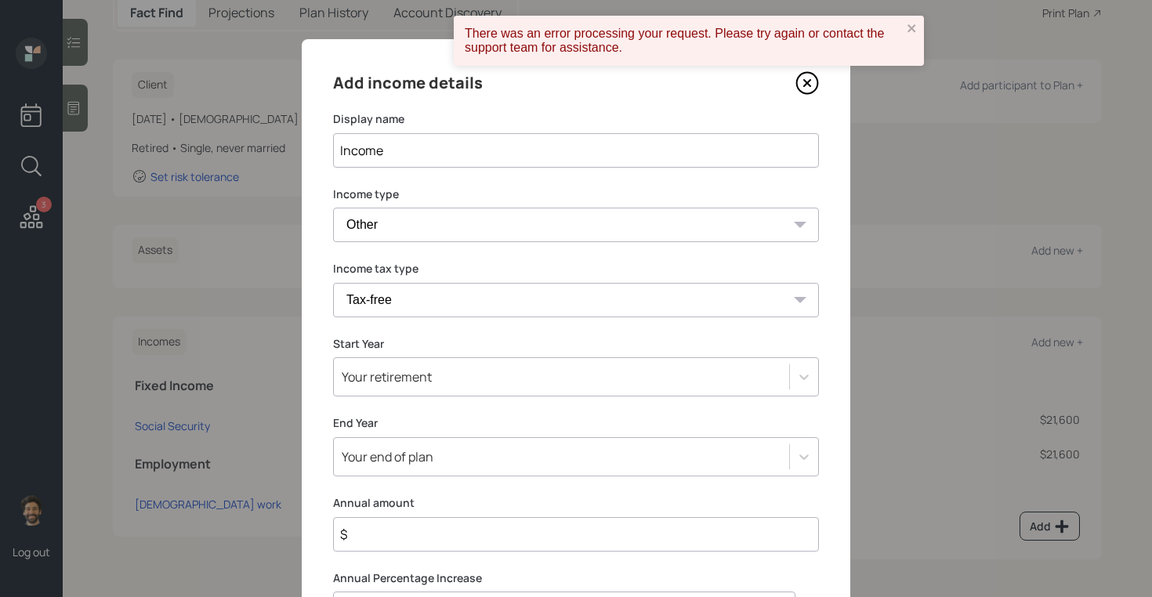
click at [374, 527] on input "$" at bounding box center [576, 534] width 486 height 34
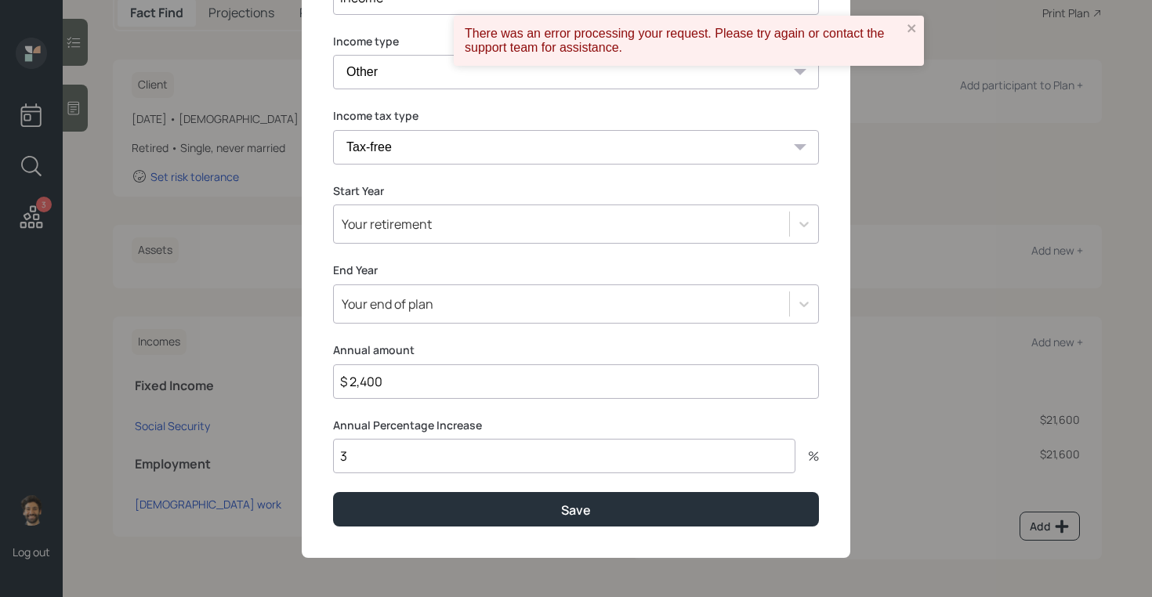
type input "$ 2,400"
click at [379, 241] on div "Your retirement" at bounding box center [576, 224] width 486 height 39
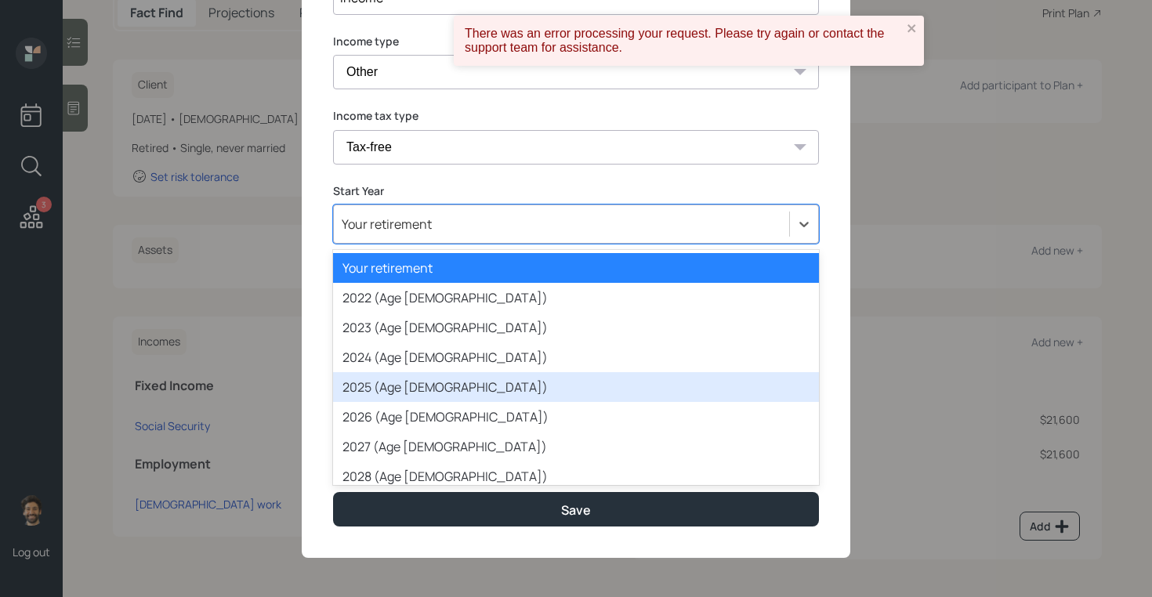
click at [387, 393] on div "2025 (Age 70)" at bounding box center [576, 387] width 486 height 30
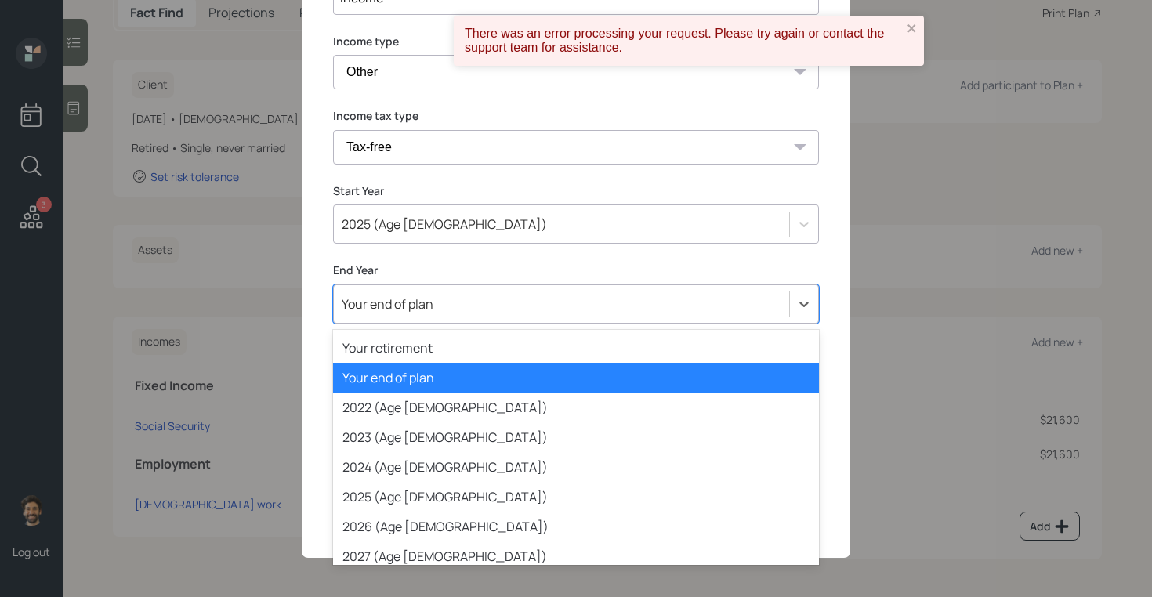
click at [384, 298] on div "Your end of plan" at bounding box center [388, 303] width 92 height 17
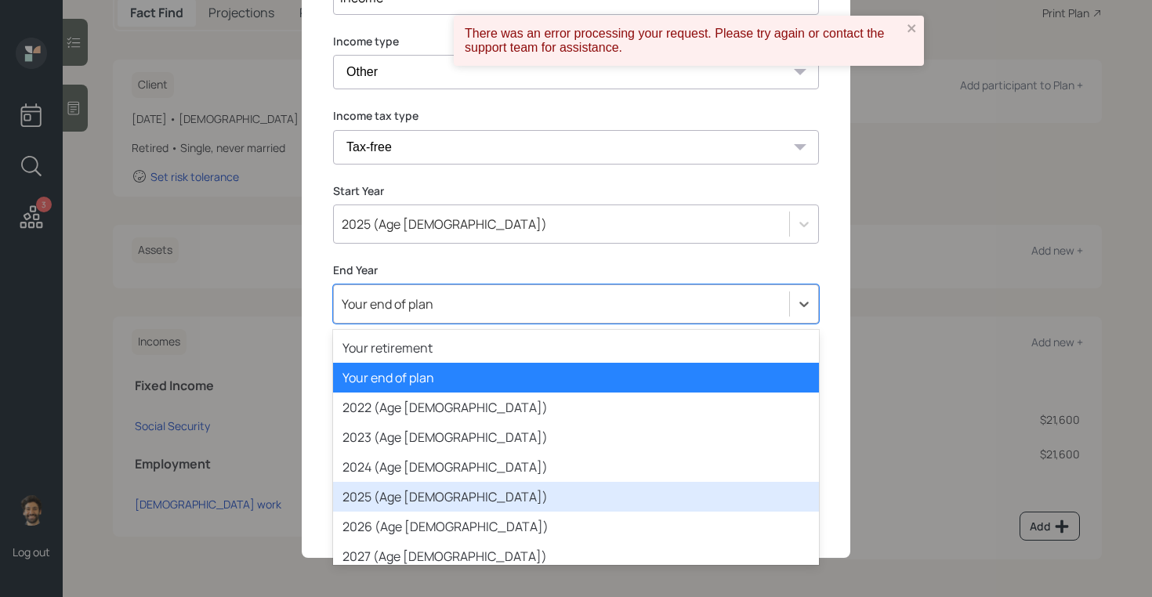
click at [374, 500] on div "2025 (Age 70)" at bounding box center [576, 497] width 486 height 30
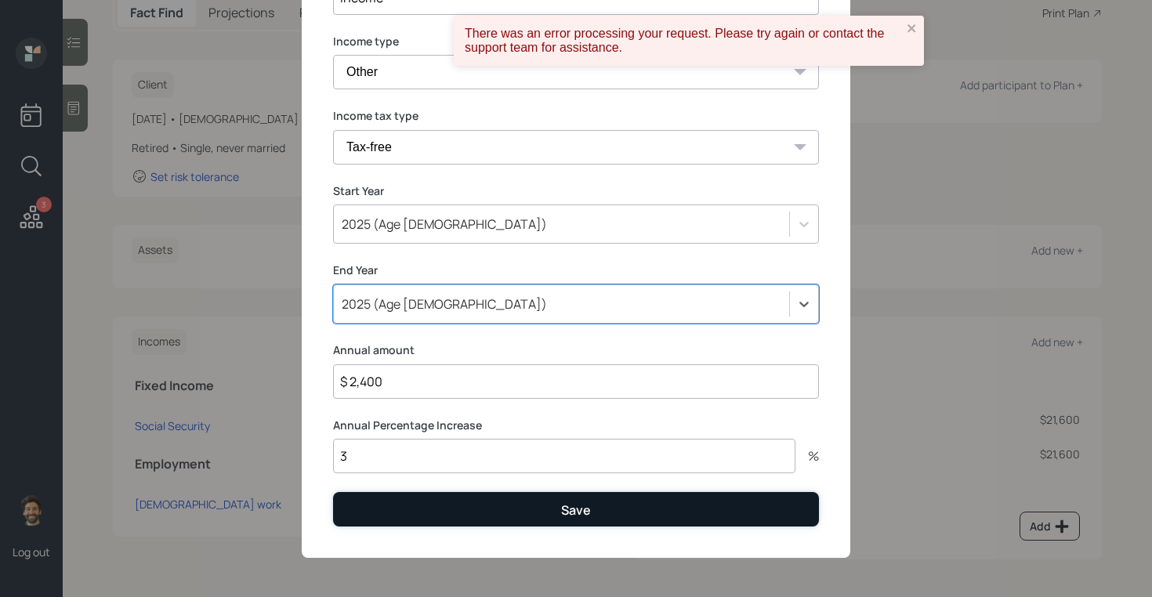
click at [390, 524] on button "Save" at bounding box center [576, 509] width 486 height 34
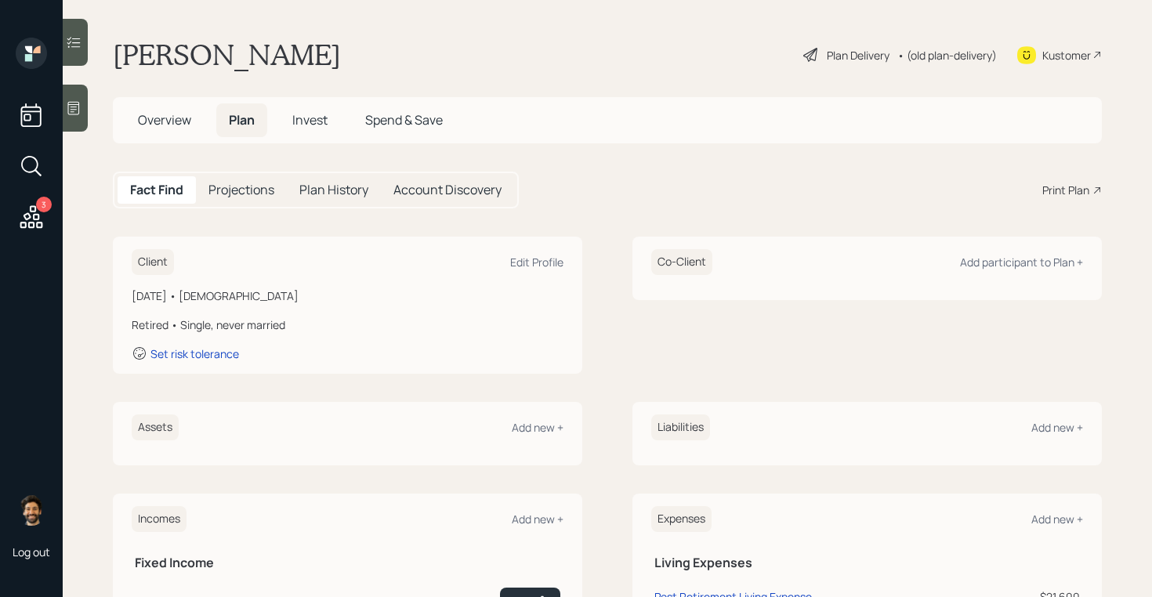
click at [940, 60] on div "• (old plan-delivery)" at bounding box center [947, 55] width 100 height 16
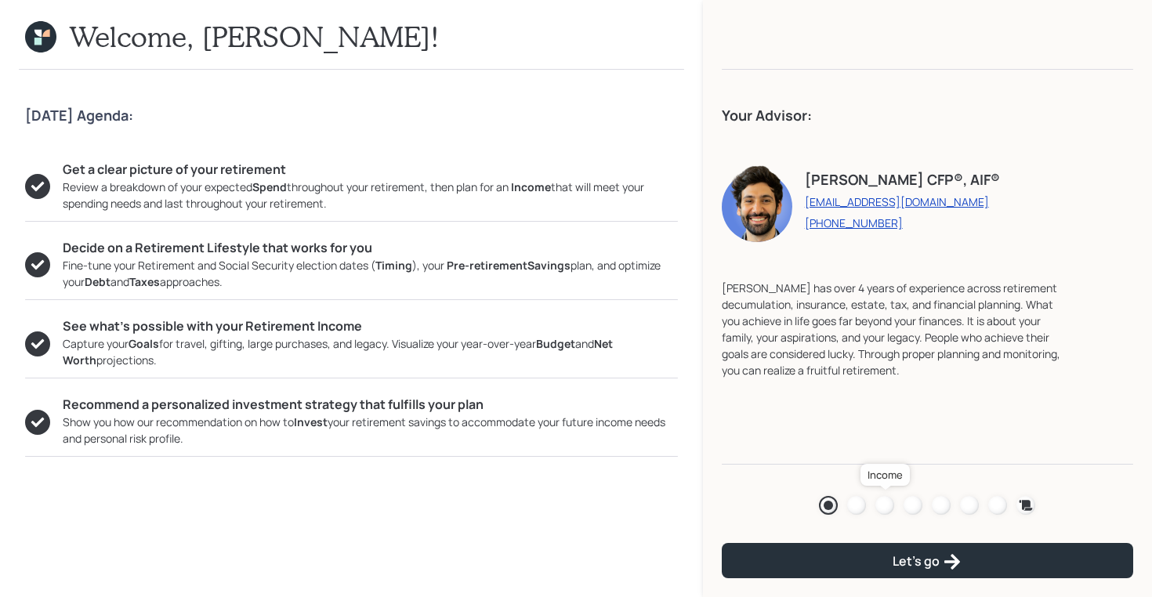
click at [881, 509] on div at bounding box center [884, 505] width 19 height 19
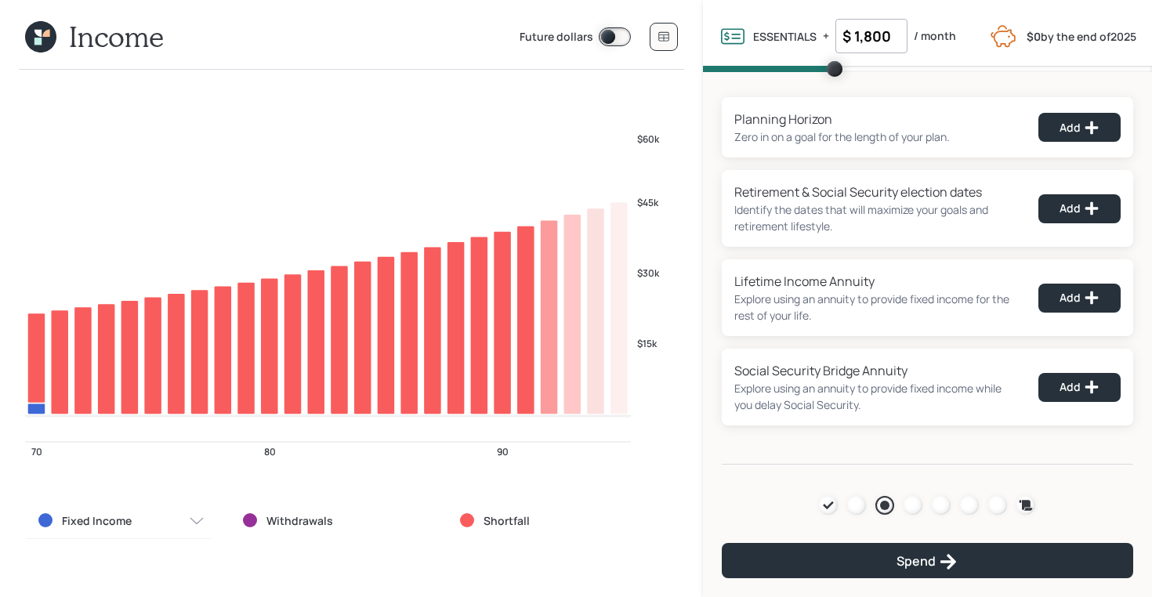
click at [36, 33] on icon at bounding box center [37, 33] width 7 height 7
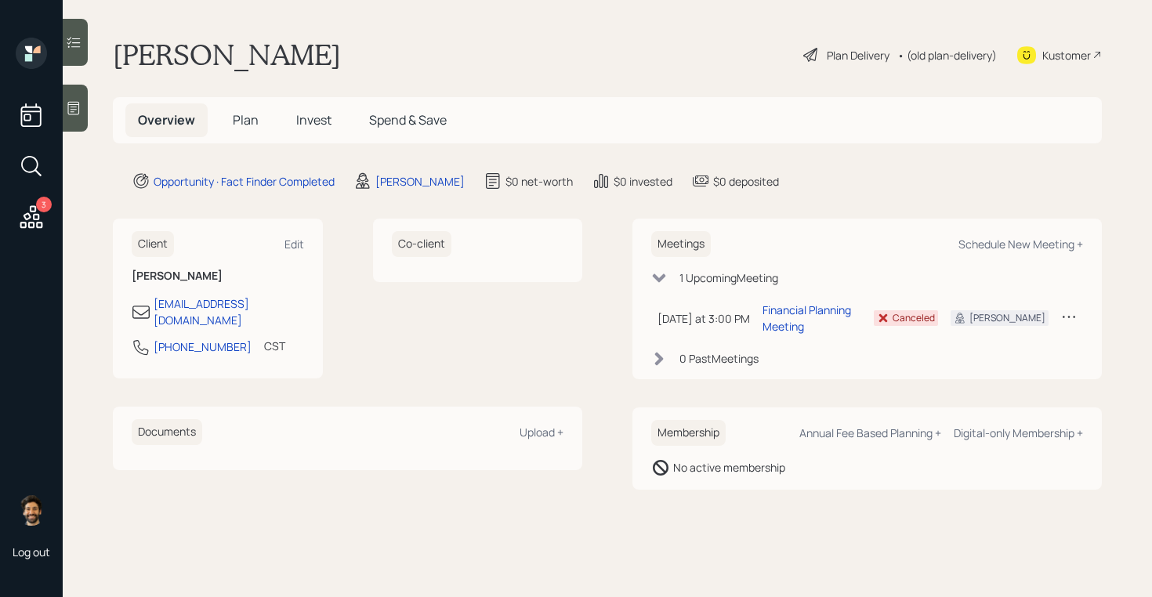
click at [248, 121] on span "Plan" at bounding box center [246, 119] width 26 height 17
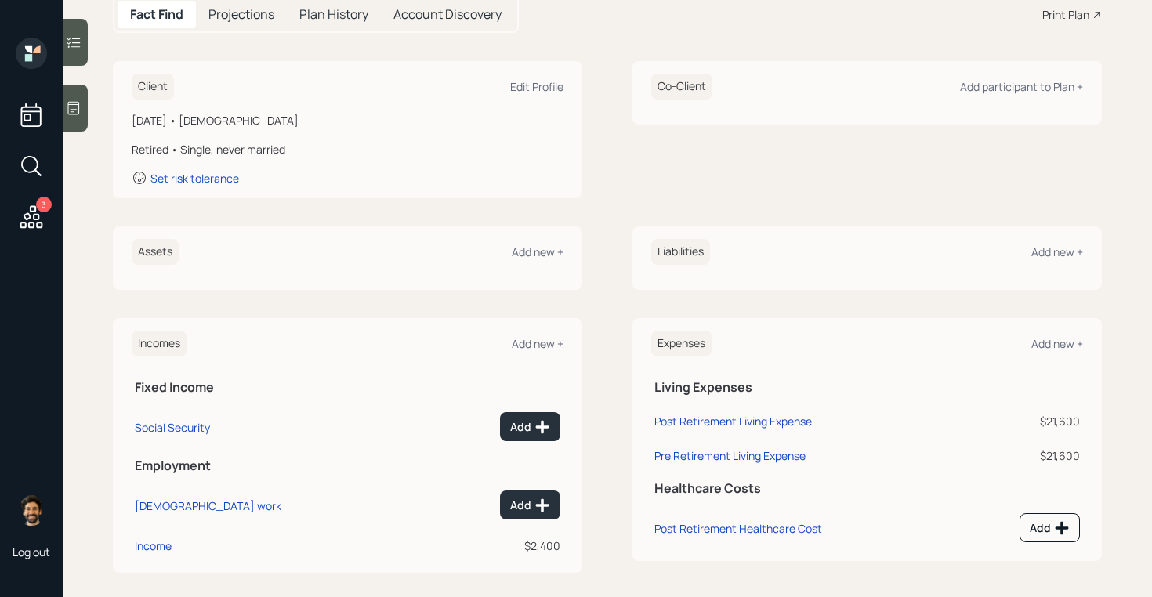
scroll to position [189, 0]
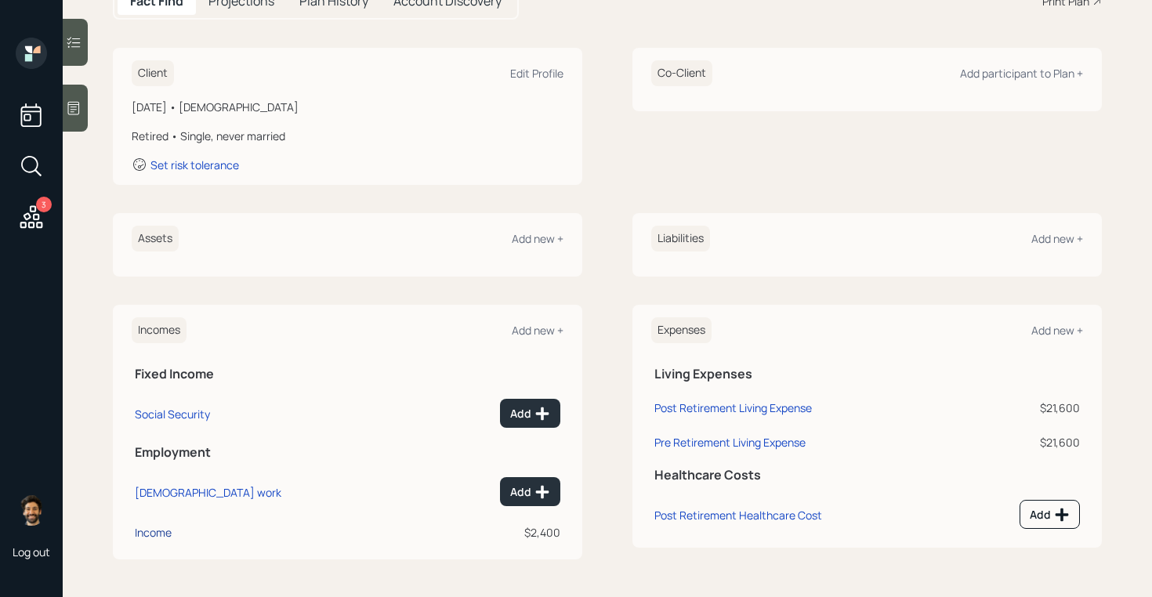
click at [169, 537] on div "Income" at bounding box center [153, 532] width 37 height 15
select select "other"
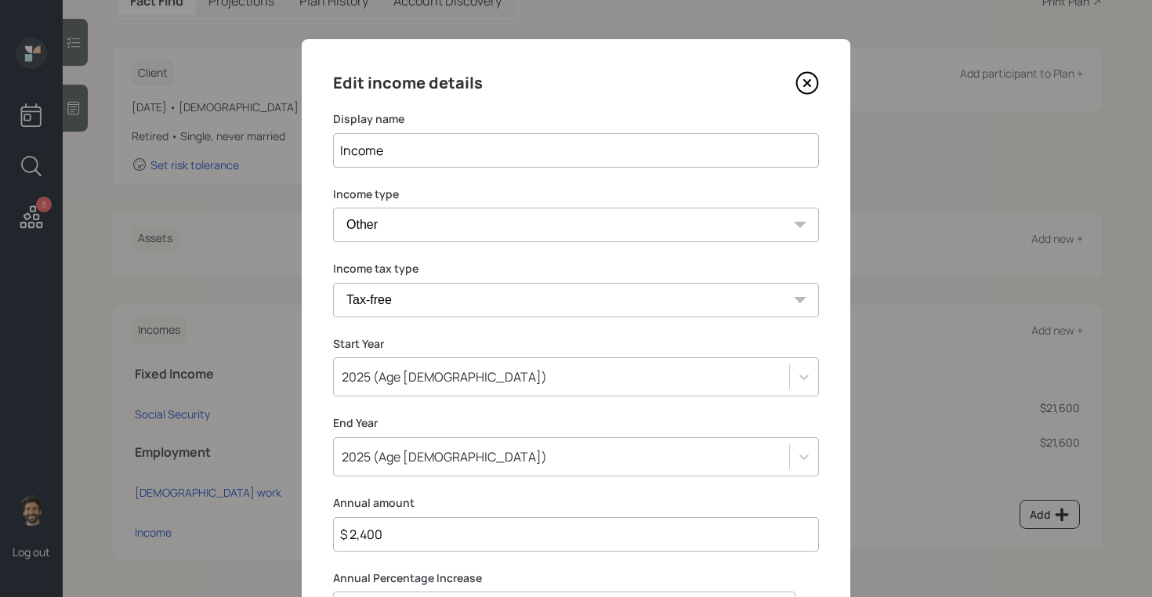
click at [393, 527] on input "$ 2,400" at bounding box center [576, 534] width 486 height 34
type input "$ 24,000"
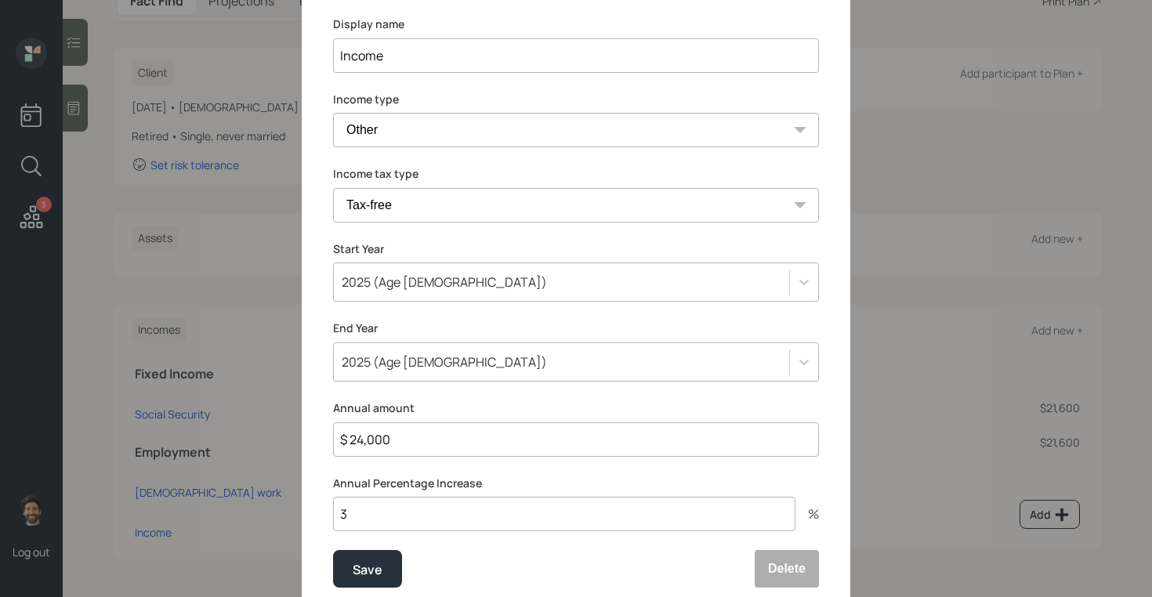
scroll to position [156, 0]
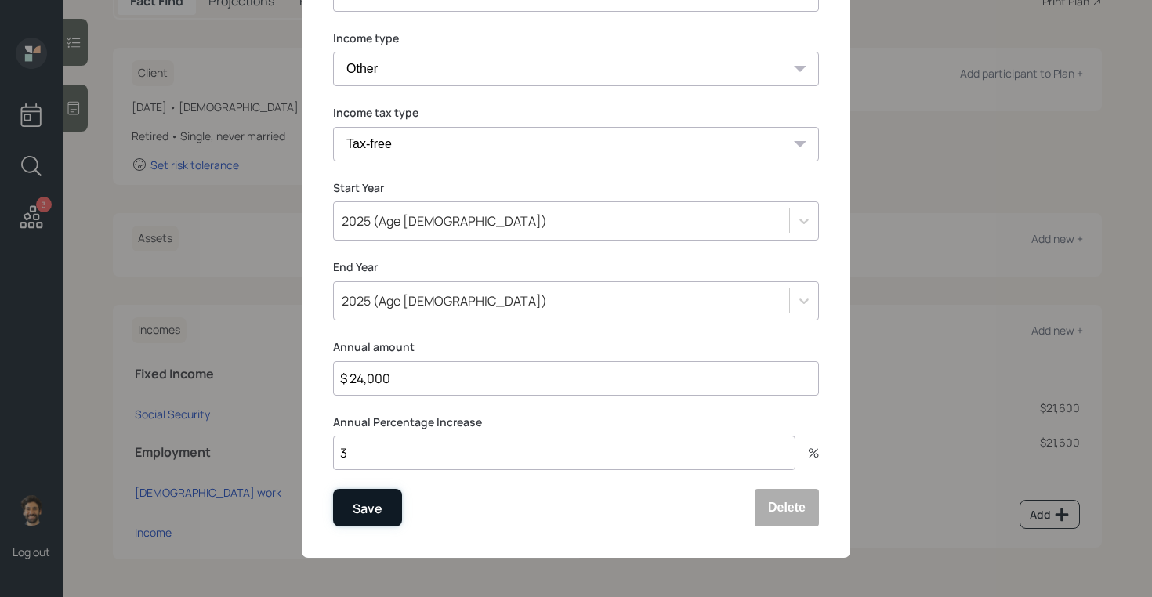
click at [356, 513] on div "Save" at bounding box center [368, 508] width 30 height 21
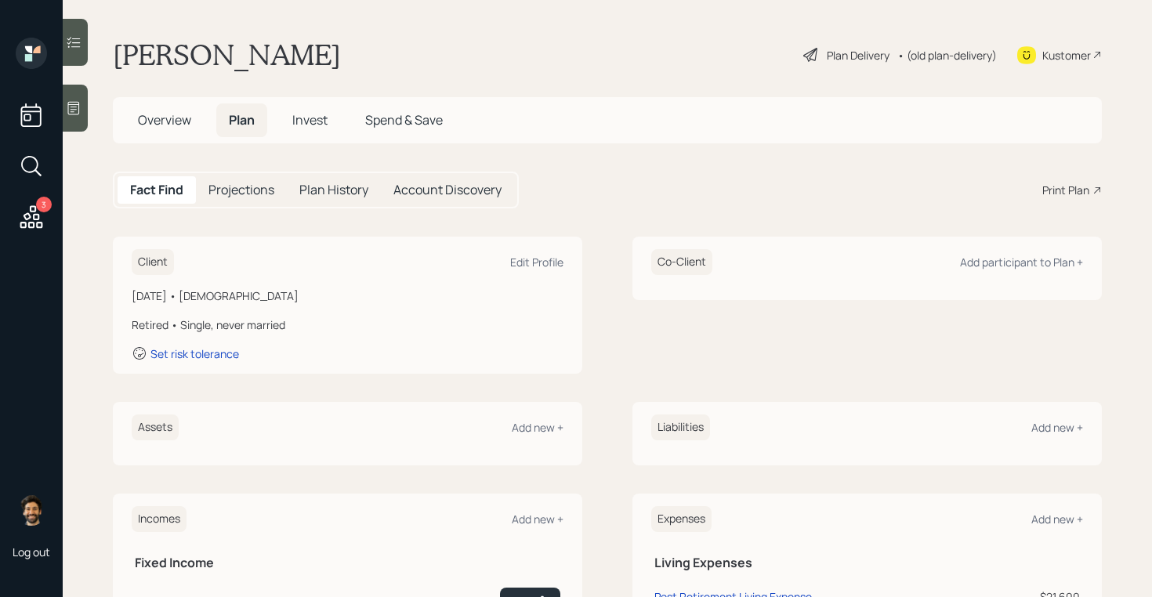
click at [968, 50] on div "• (old plan-delivery)" at bounding box center [947, 55] width 100 height 16
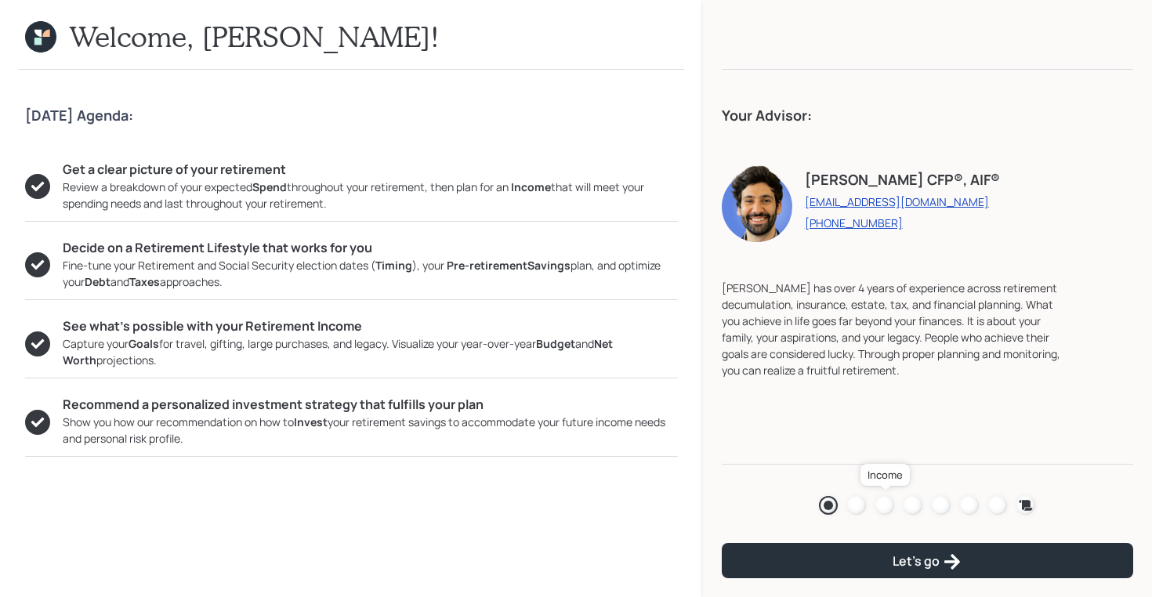
click at [882, 500] on div at bounding box center [884, 505] width 19 height 19
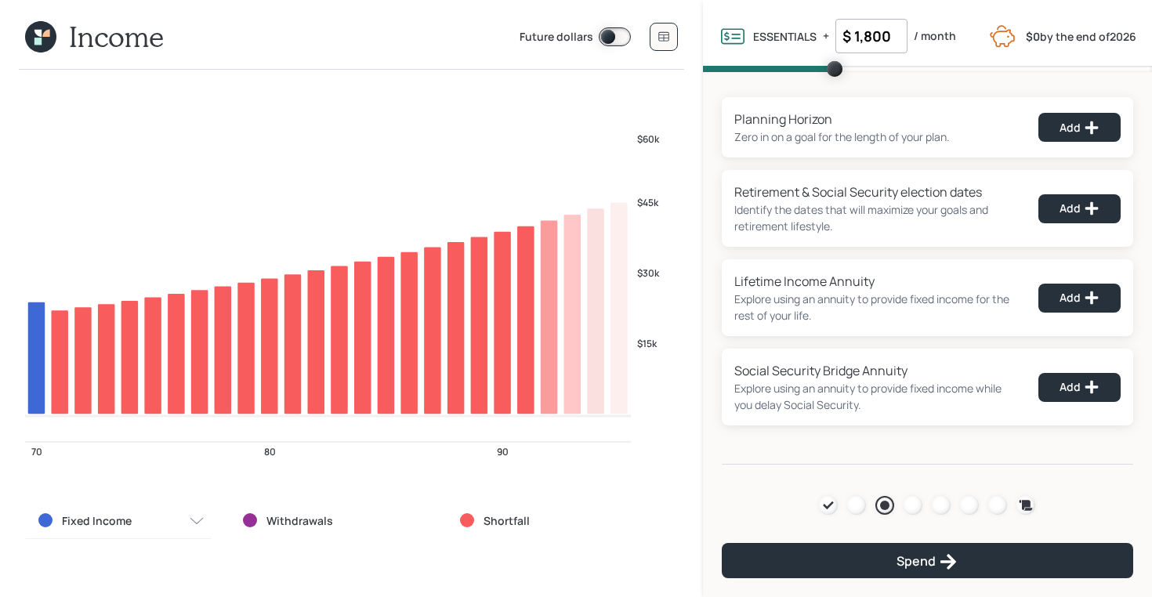
click at [45, 42] on icon at bounding box center [40, 36] width 31 height 31
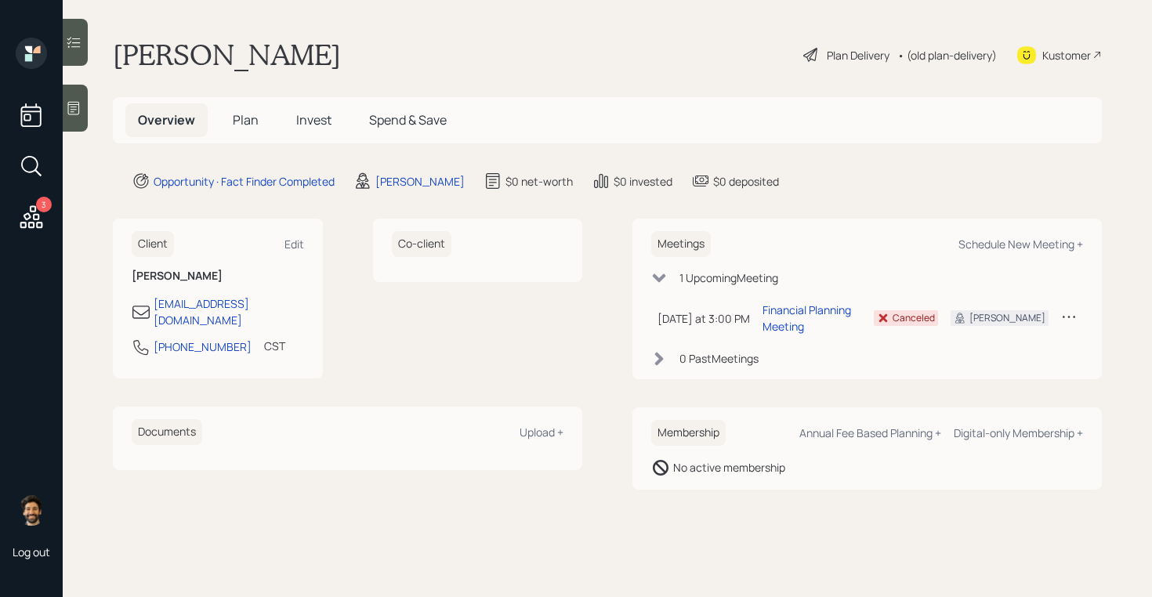
click at [250, 114] on span "Plan" at bounding box center [246, 119] width 26 height 17
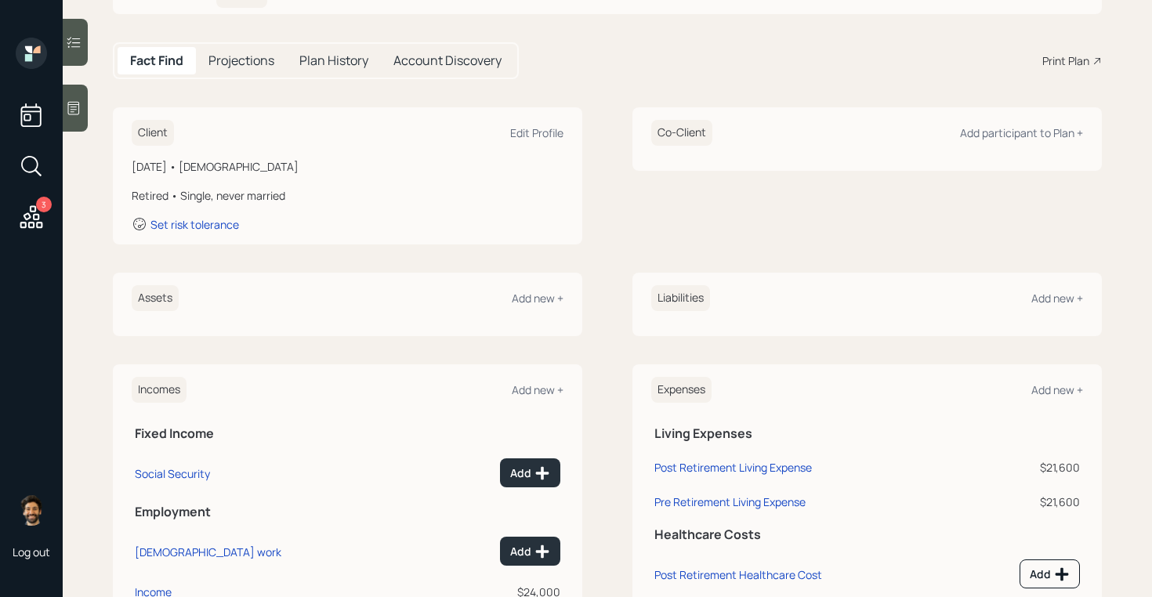
scroll to position [167, 0]
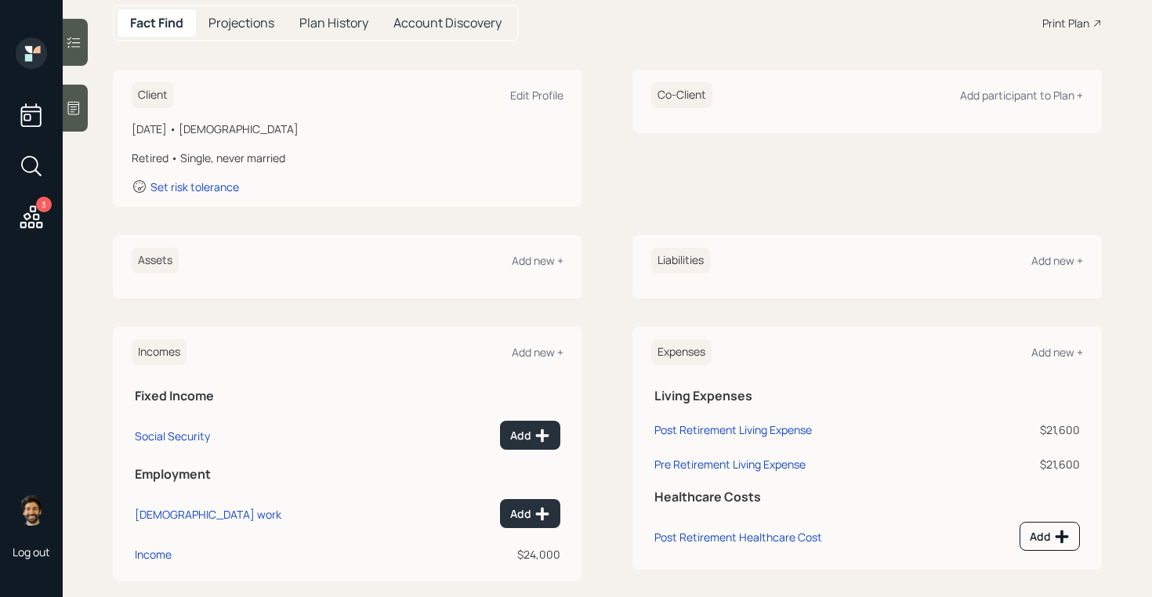
click at [527, 252] on div "Assets Add new +" at bounding box center [348, 261] width 432 height 26
click at [530, 259] on div "Add new +" at bounding box center [538, 260] width 52 height 15
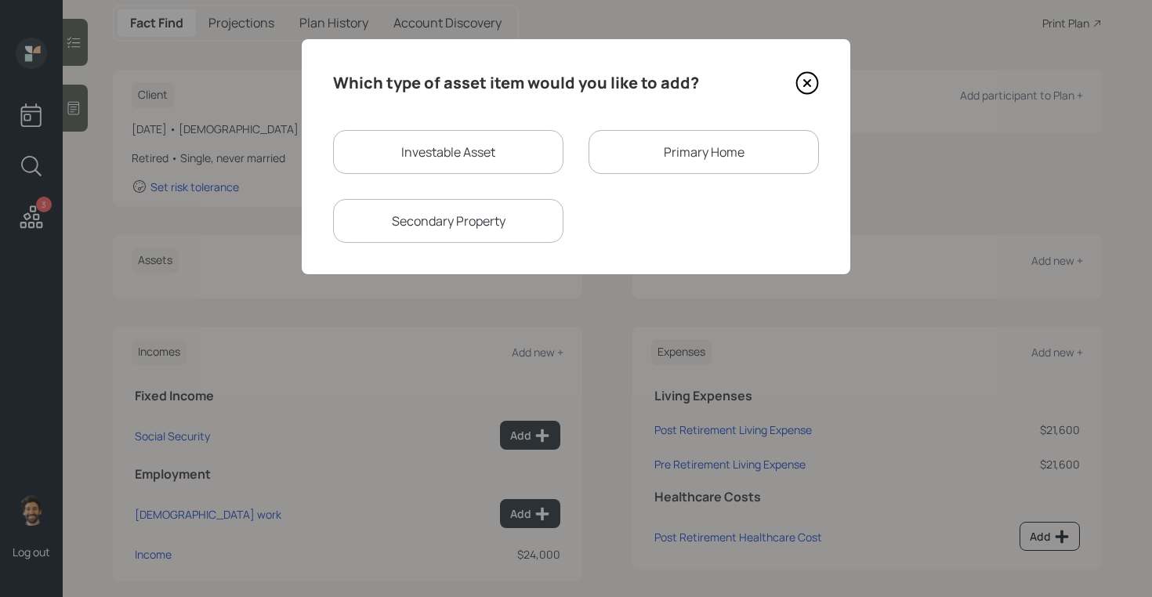
click at [463, 163] on div "Investable Asset" at bounding box center [448, 152] width 230 height 44
select select "taxable"
select select "balanced"
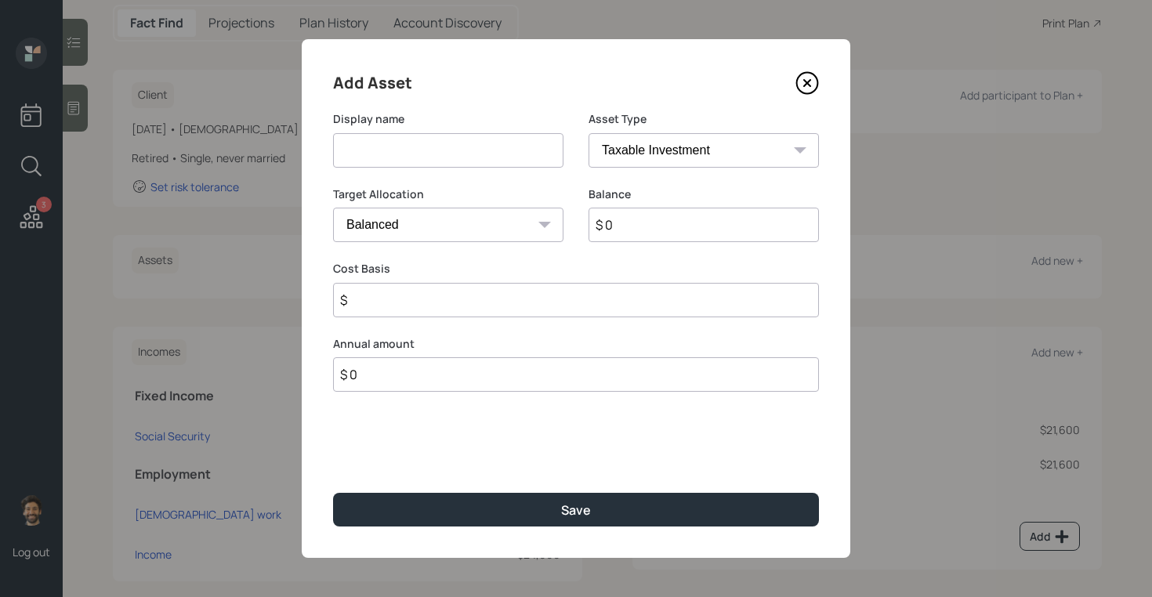
click at [631, 237] on input "$ 0" at bounding box center [704, 225] width 230 height 34
type input "$ 60,000"
click at [483, 156] on input at bounding box center [448, 150] width 230 height 34
type input "Investment"
click at [454, 300] on input "$" at bounding box center [576, 300] width 486 height 34
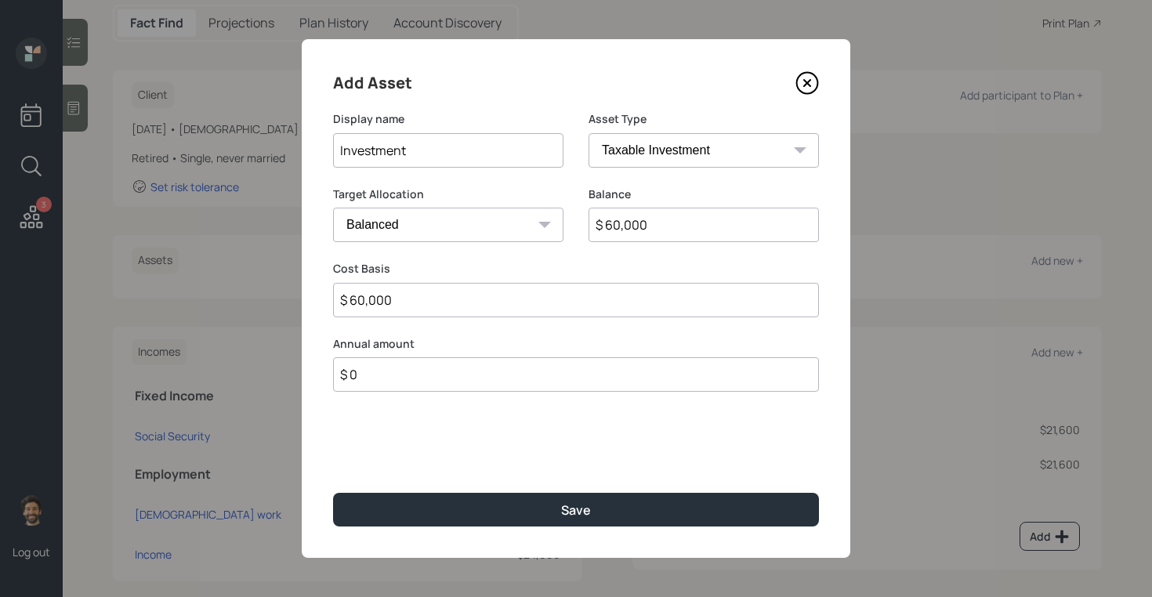
type input "$ 60,000"
click at [425, 527] on div "Add Asset Display name Investment Asset Type SEP IRA IRA Roth IRA 401(k) Roth 4…" at bounding box center [576, 298] width 549 height 519
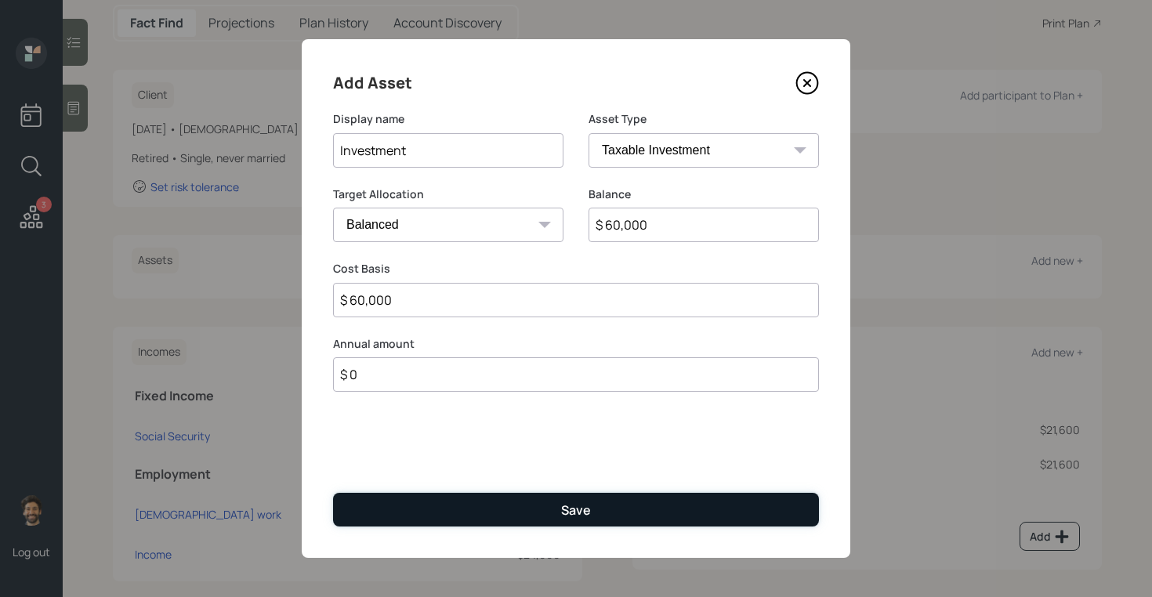
click at [408, 516] on button "Save" at bounding box center [576, 510] width 486 height 34
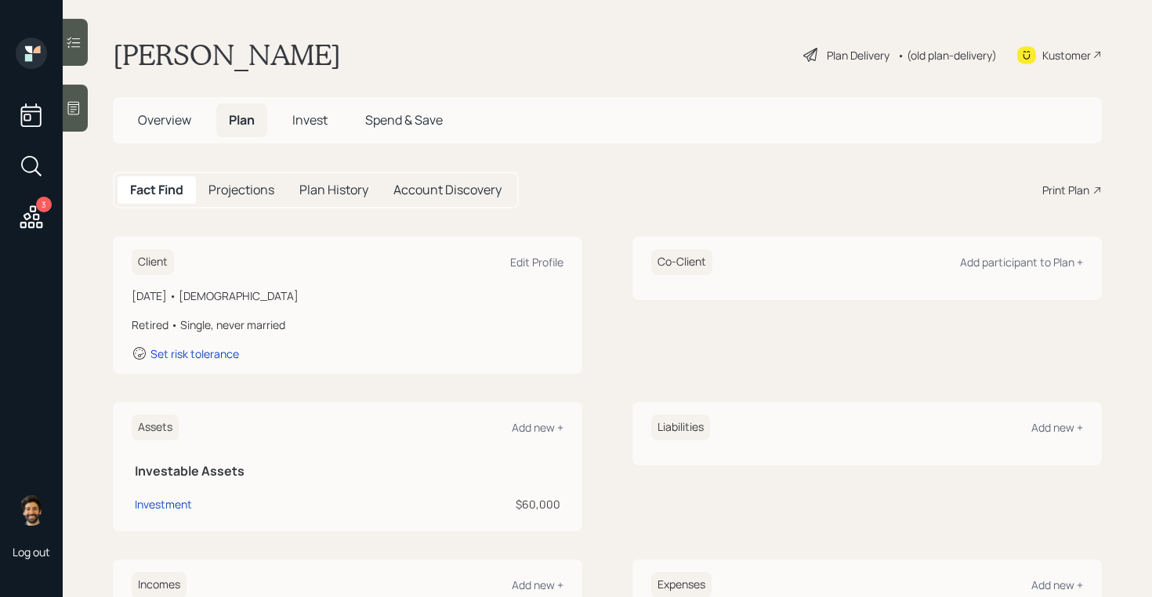
click at [954, 62] on div "• (old plan-delivery)" at bounding box center [947, 55] width 100 height 16
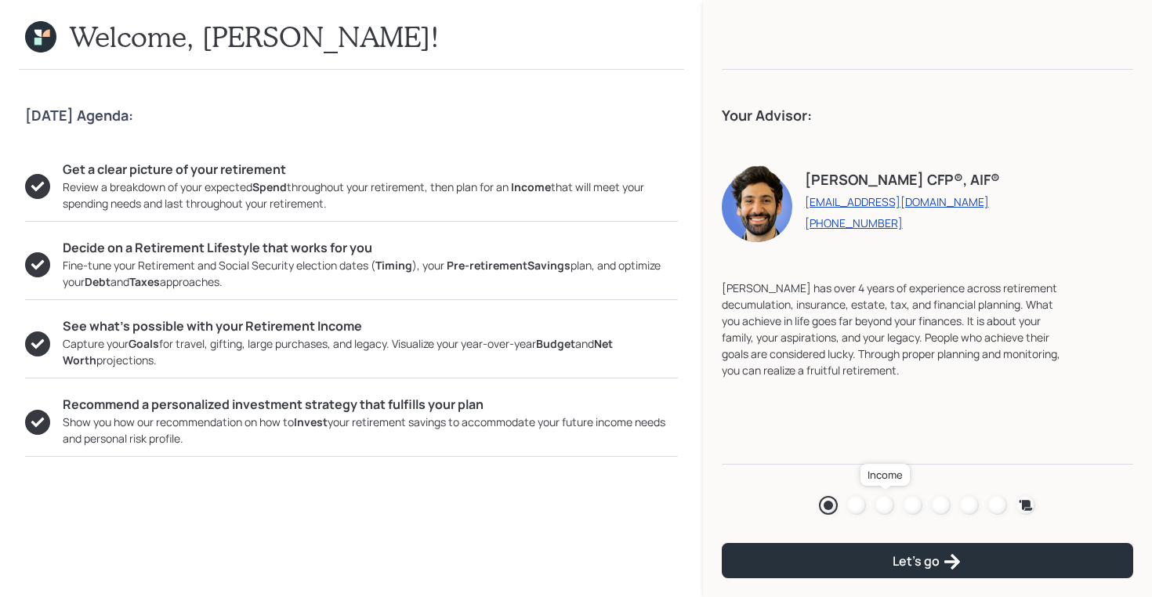
click at [879, 503] on div at bounding box center [884, 505] width 19 height 19
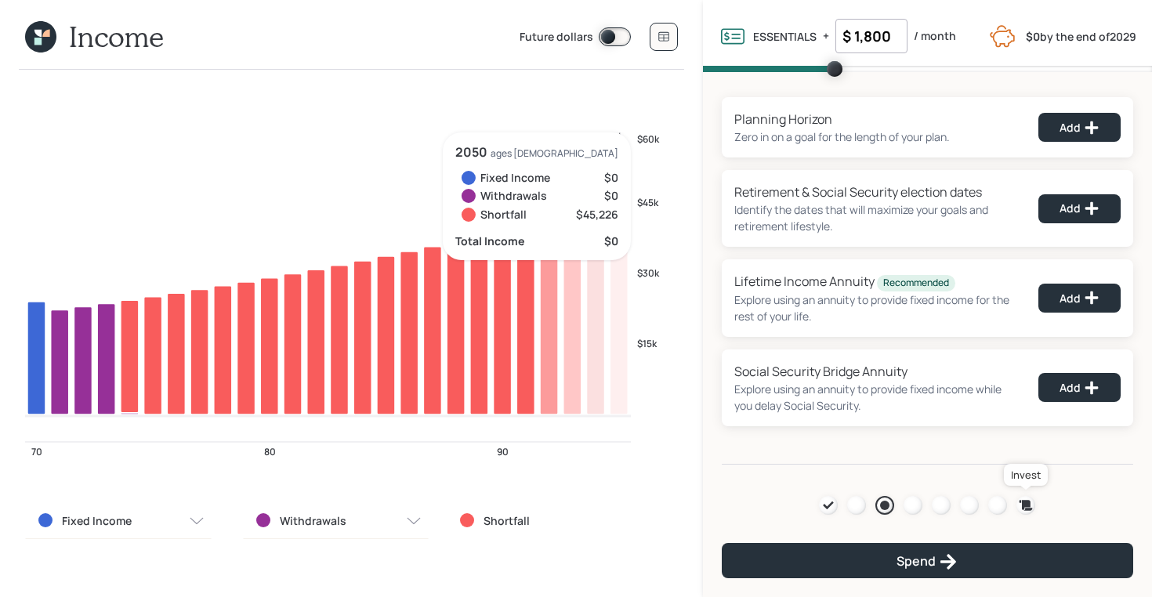
click at [1028, 498] on icon at bounding box center [1026, 506] width 16 height 16
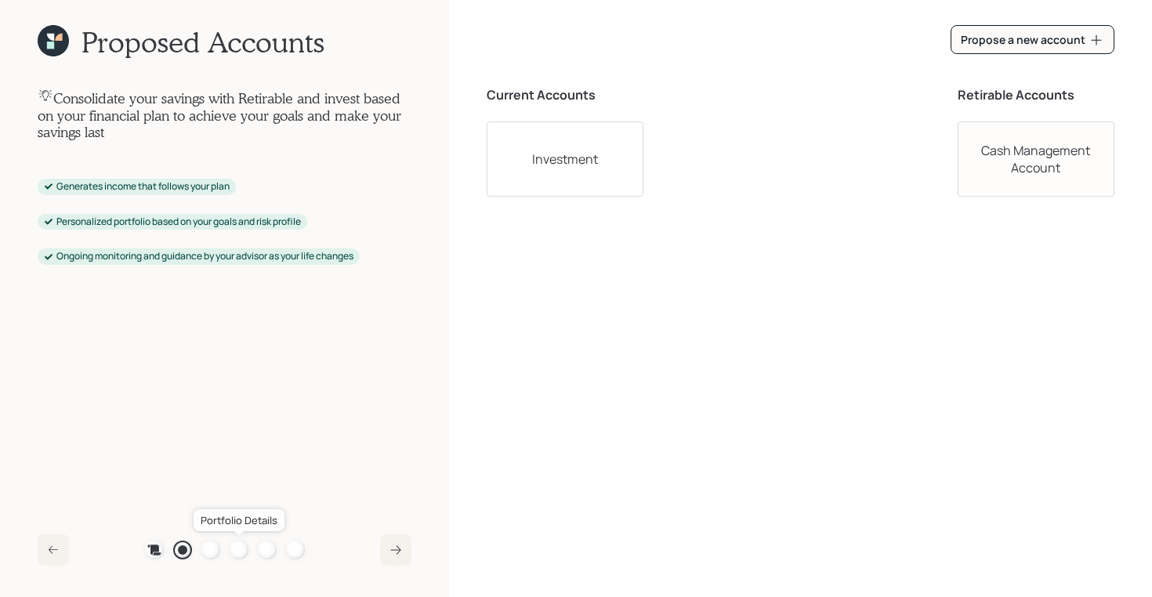
click at [240, 548] on div at bounding box center [239, 550] width 19 height 19
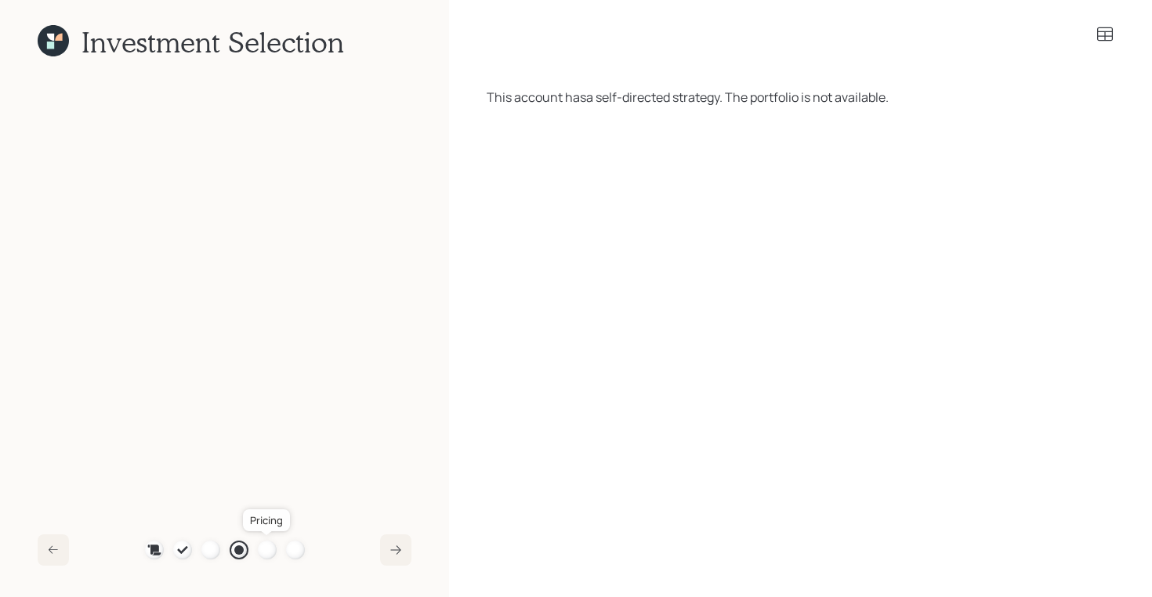
click at [262, 553] on div at bounding box center [267, 550] width 19 height 19
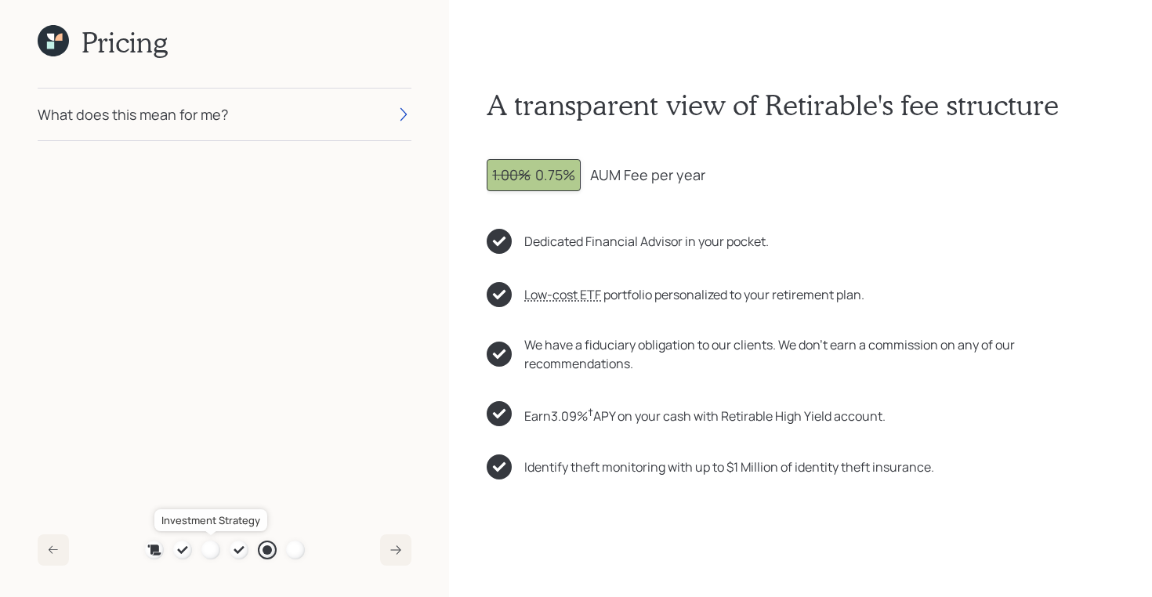
click at [216, 552] on div at bounding box center [210, 550] width 19 height 19
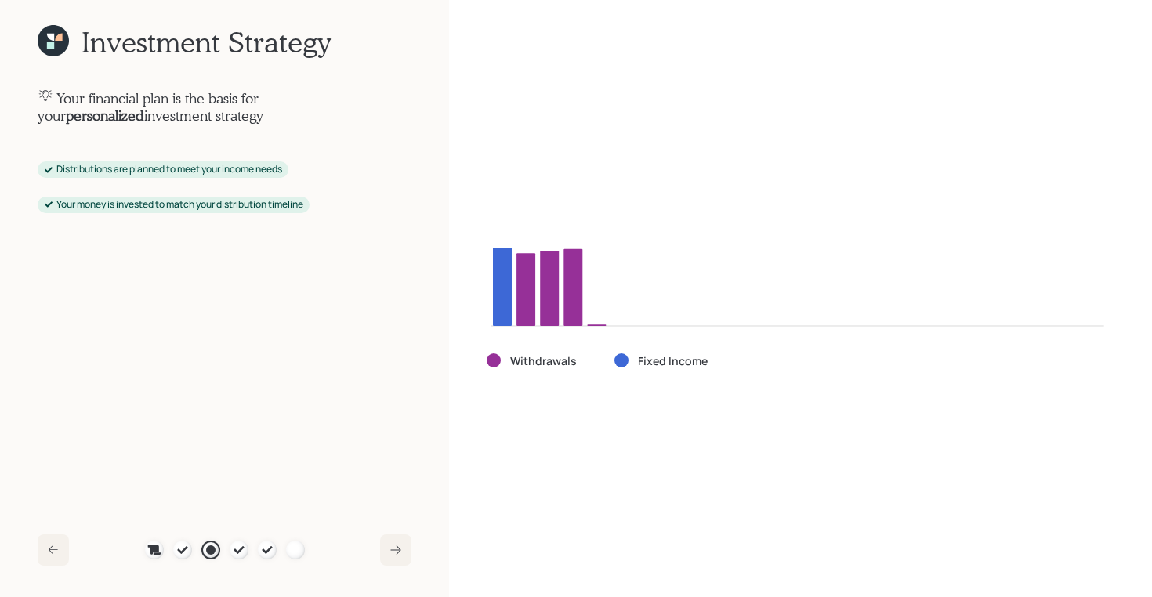
click at [46, 49] on icon at bounding box center [53, 40] width 31 height 31
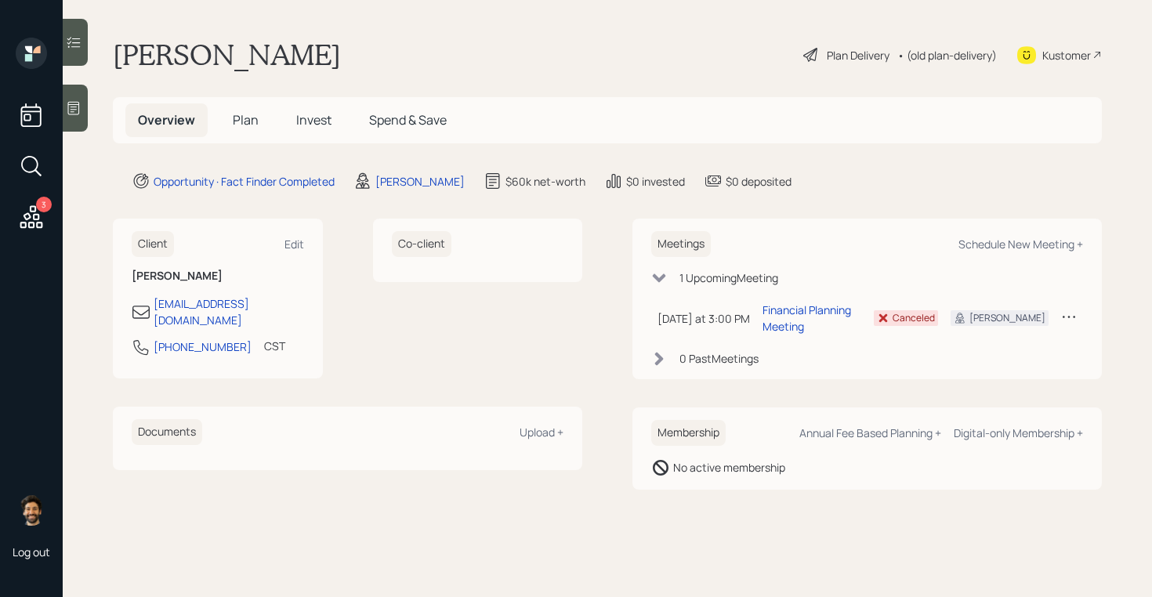
click at [253, 118] on span "Plan" at bounding box center [246, 119] width 26 height 17
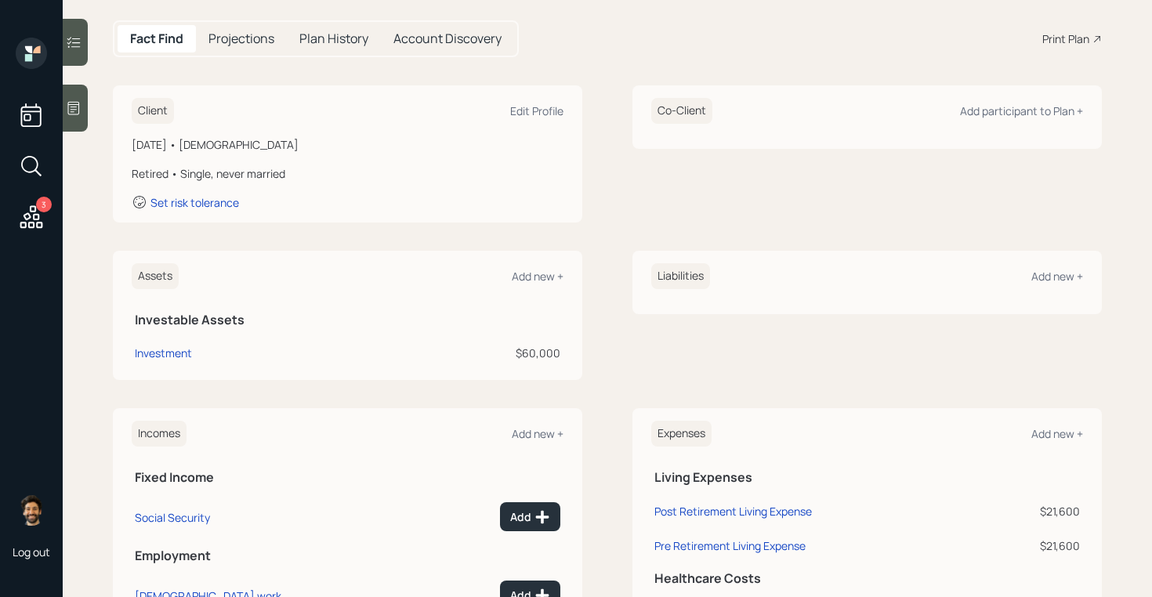
scroll to position [147, 0]
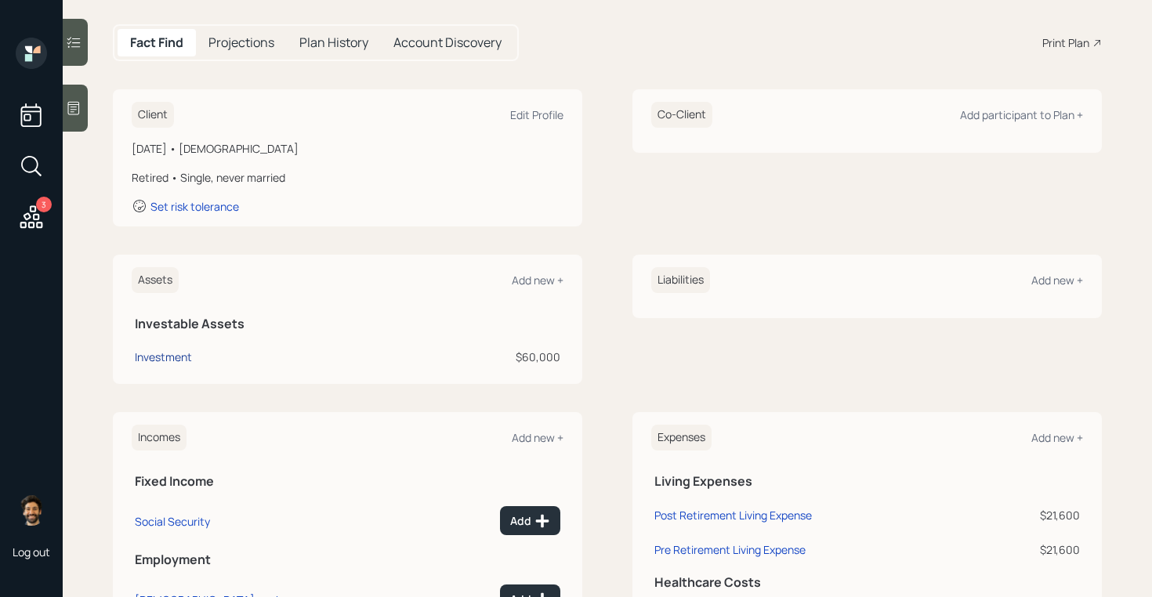
click at [175, 351] on div "Investment" at bounding box center [163, 357] width 57 height 16
select select "taxable"
select select "balanced"
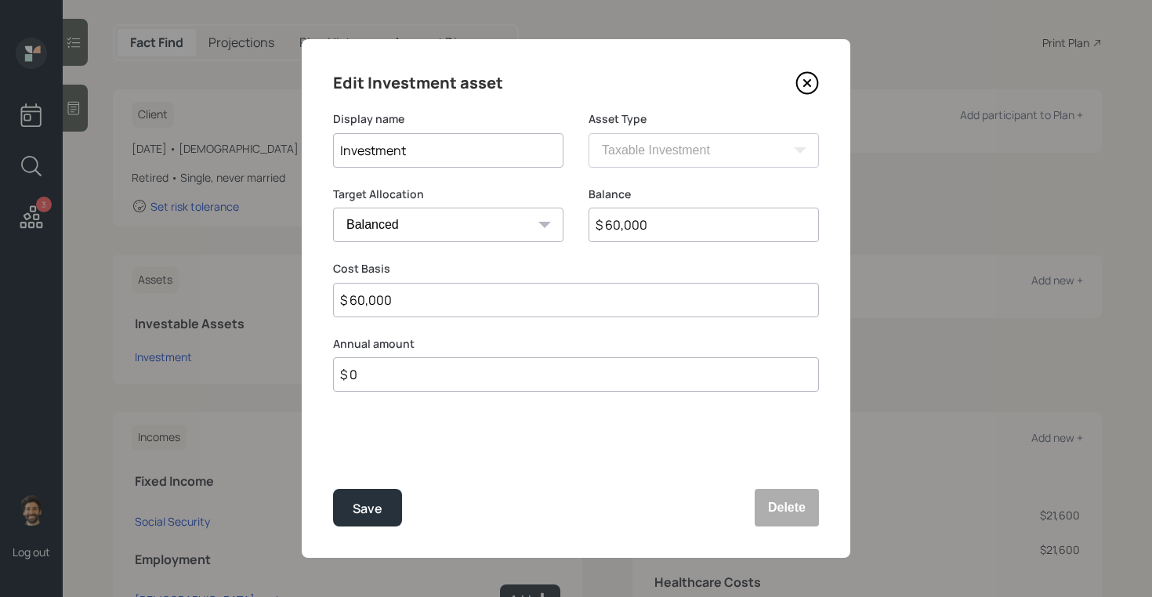
click at [631, 215] on input "$ 60,000" at bounding box center [704, 225] width 230 height 34
type input "$ 100,000"
click at [363, 304] on input "$ 60,000" at bounding box center [576, 300] width 486 height 34
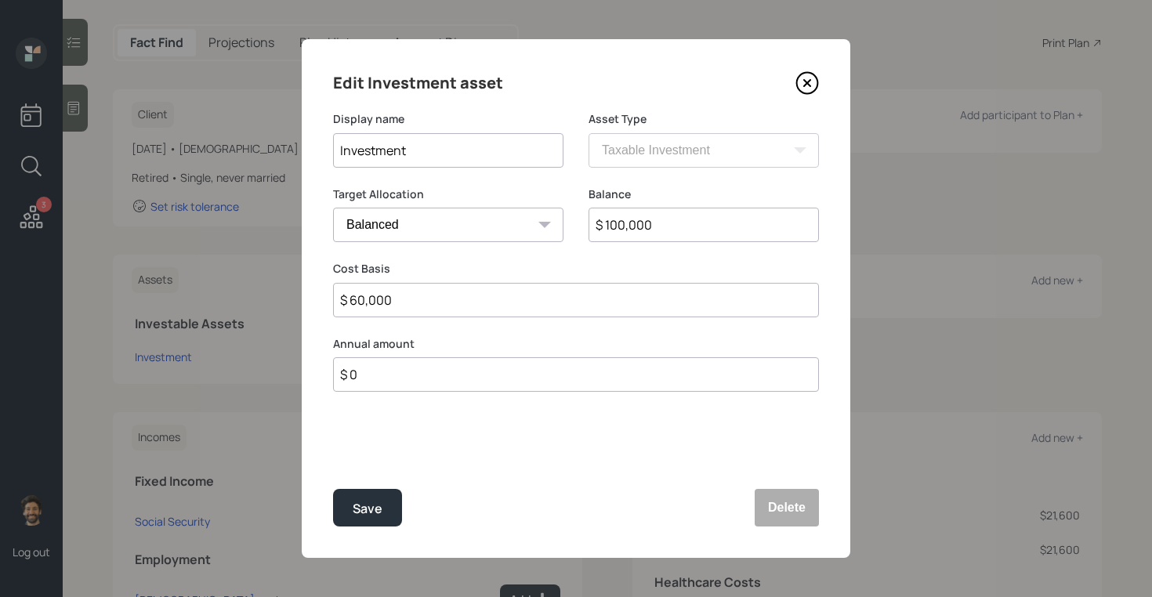
click at [363, 304] on input "$ 60,000" at bounding box center [576, 300] width 486 height 34
type input "$ 100,000"
click at [359, 508] on div "Save" at bounding box center [368, 508] width 30 height 21
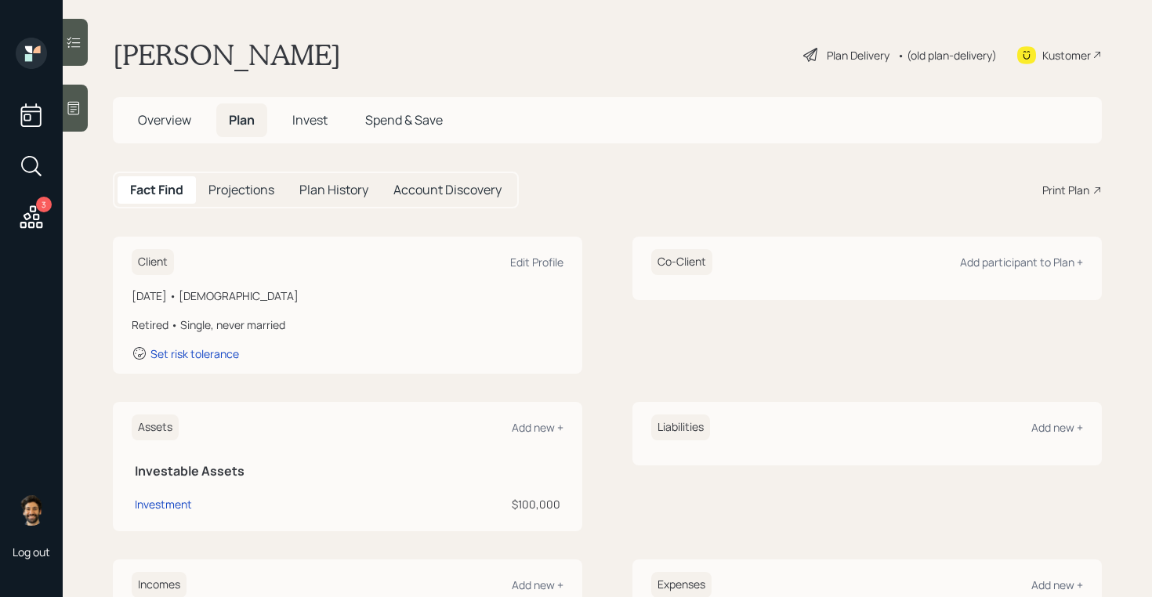
click at [958, 53] on div "• (old plan-delivery)" at bounding box center [947, 55] width 100 height 16
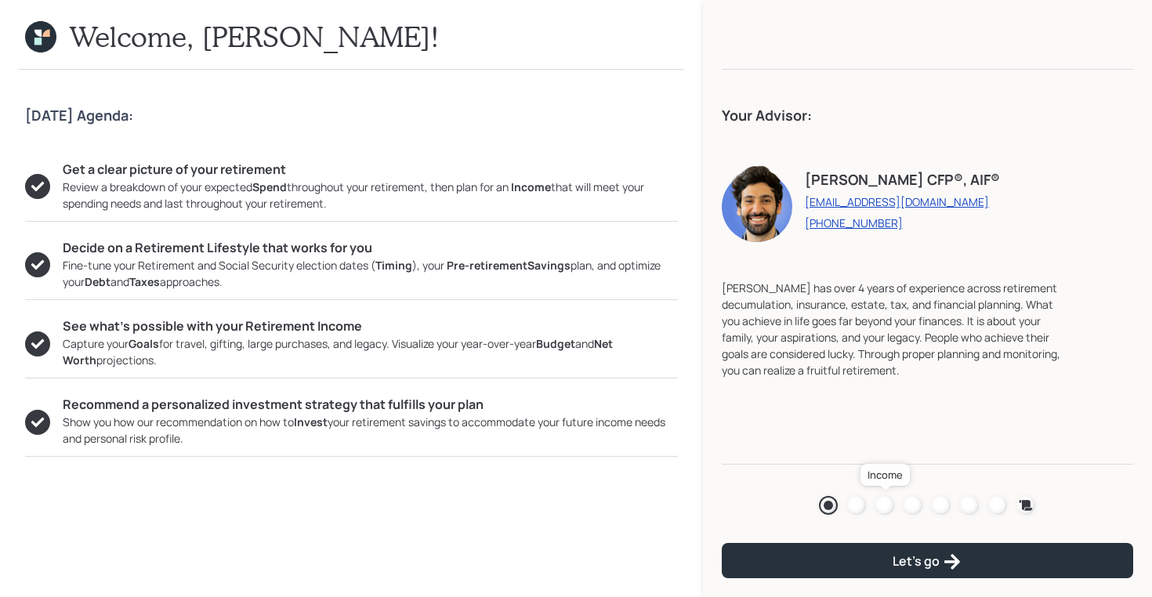
click at [886, 509] on div at bounding box center [884, 505] width 19 height 19
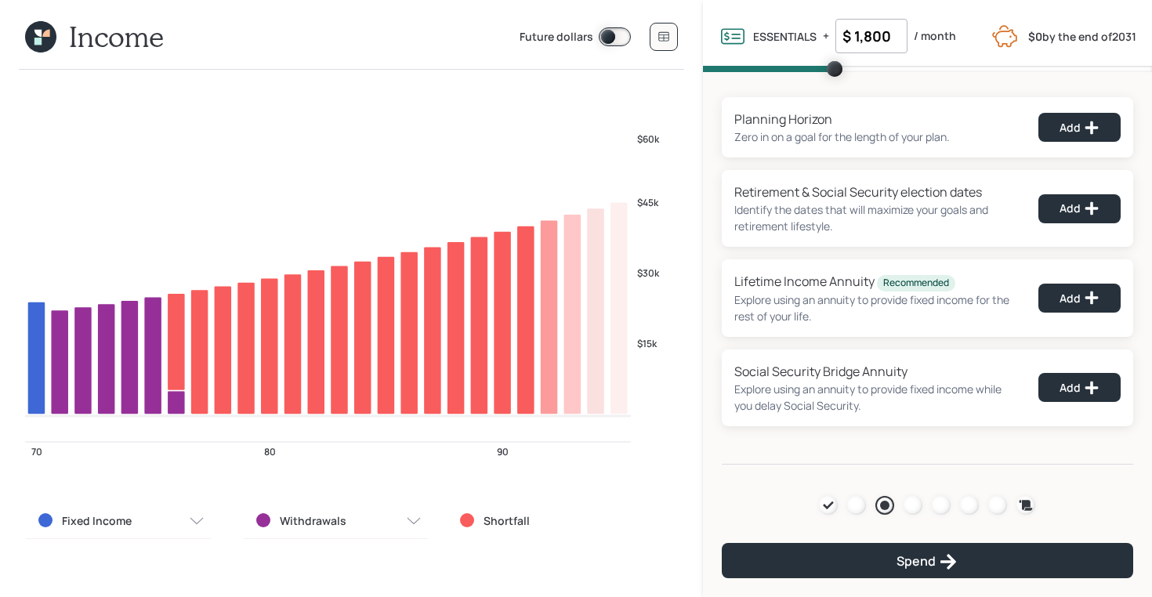
click at [847, 42] on input "$ 1,800" at bounding box center [871, 36] width 72 height 34
click at [698, 149] on div "$15k $30k $45k $60k 2 2 70 80 90 Fixed Income Withdrawals Shortfall" at bounding box center [351, 333] width 703 height 527
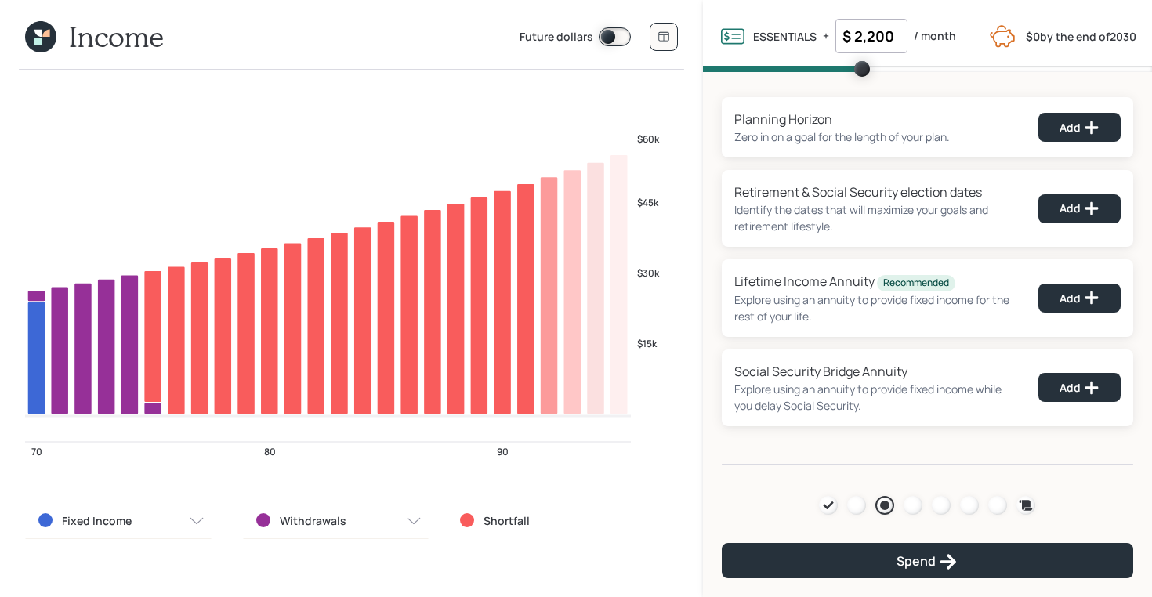
click at [875, 26] on input "$ 2,200" at bounding box center [871, 36] width 72 height 34
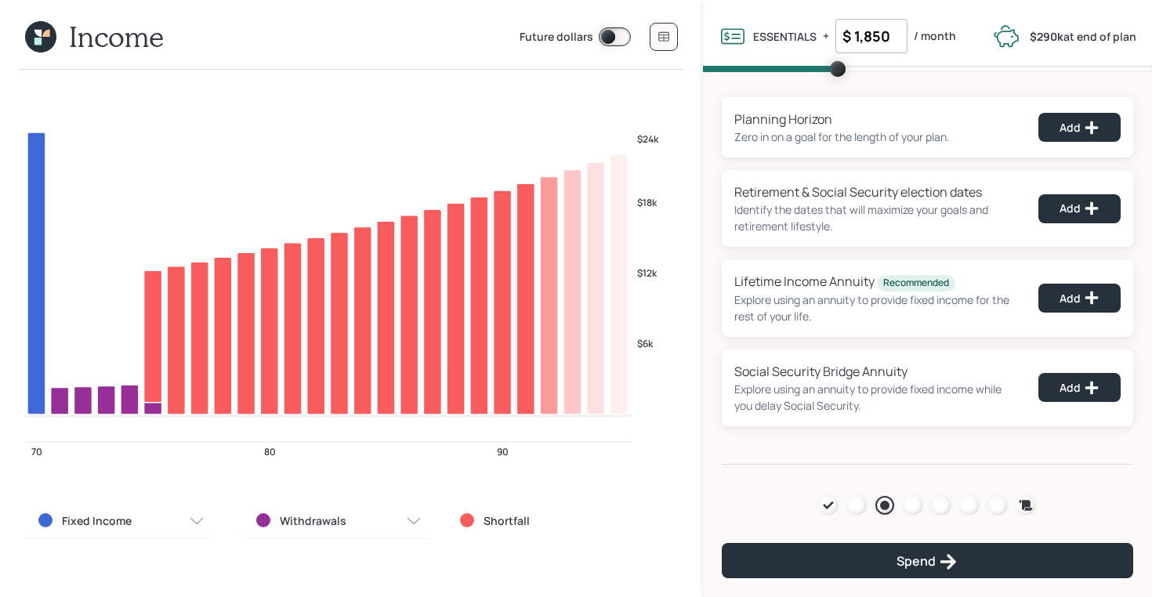
type input "$ 1,850"
click at [761, 85] on div "Planning Horizon Zero in on a goal for the length of your plan. Add Retirement …" at bounding box center [927, 268] width 449 height 393
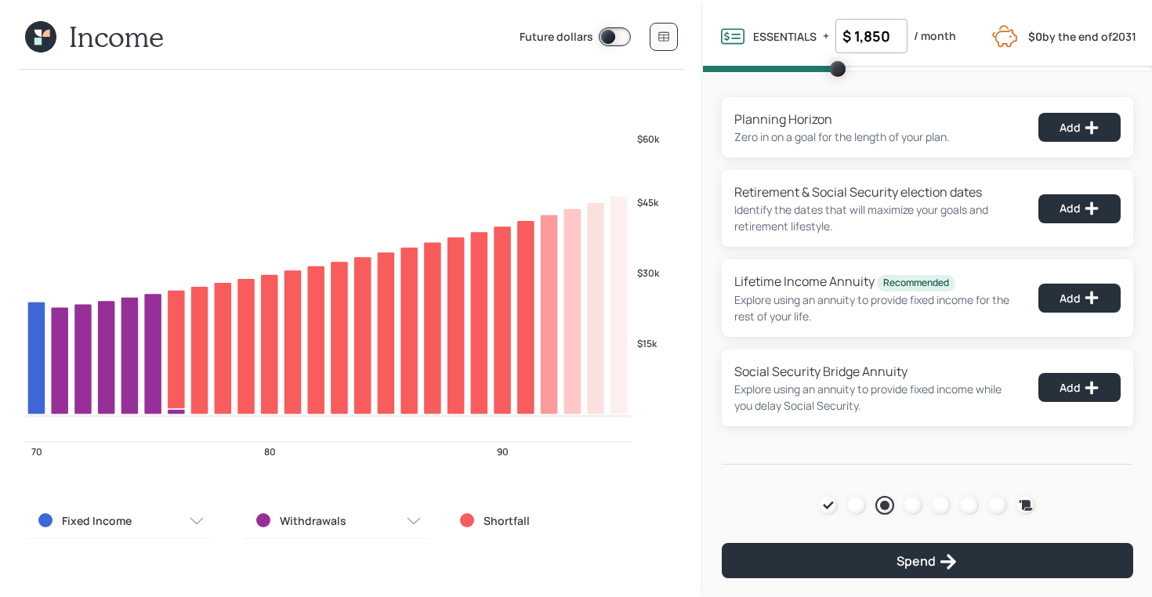
click at [43, 32] on icon at bounding box center [41, 37] width 43 height 43
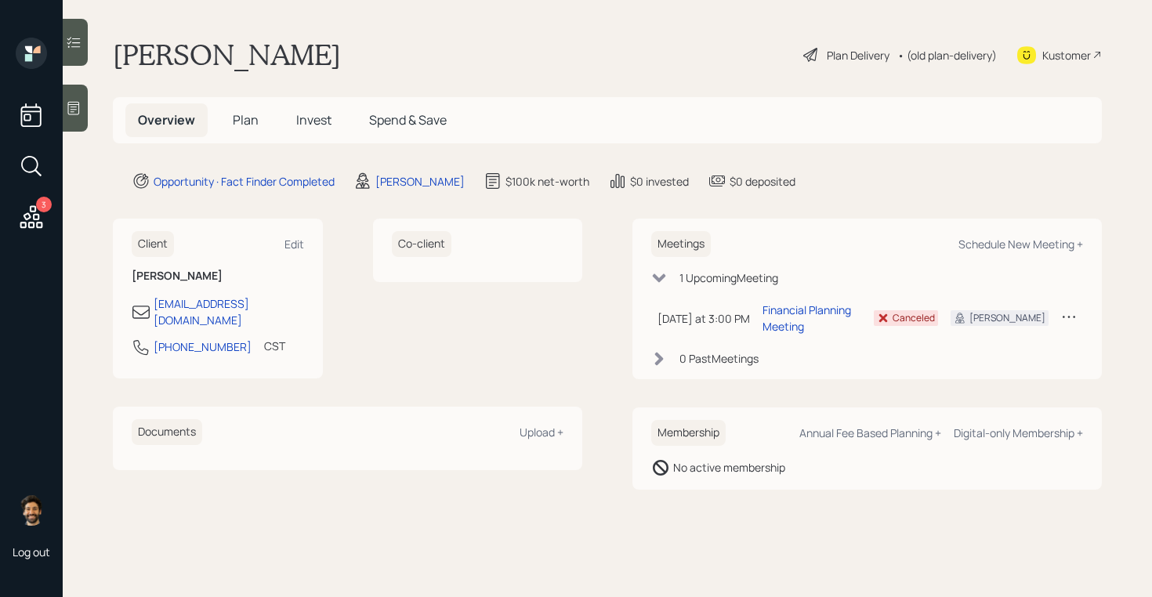
click at [248, 119] on span "Plan" at bounding box center [246, 119] width 26 height 17
